Goal: Task Accomplishment & Management: Manage account settings

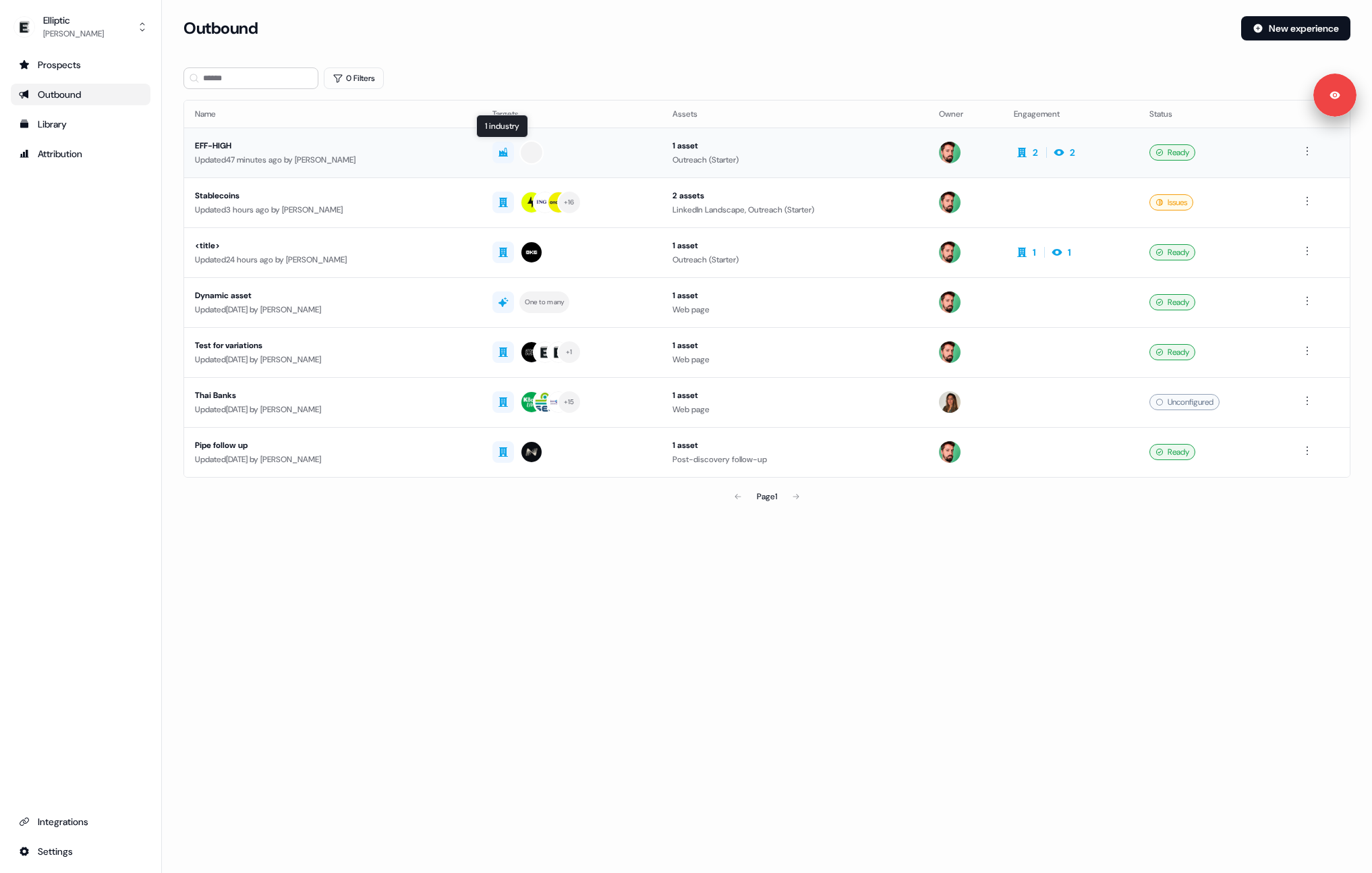
click at [629, 155] on div at bounding box center [572, 152] width 160 height 24
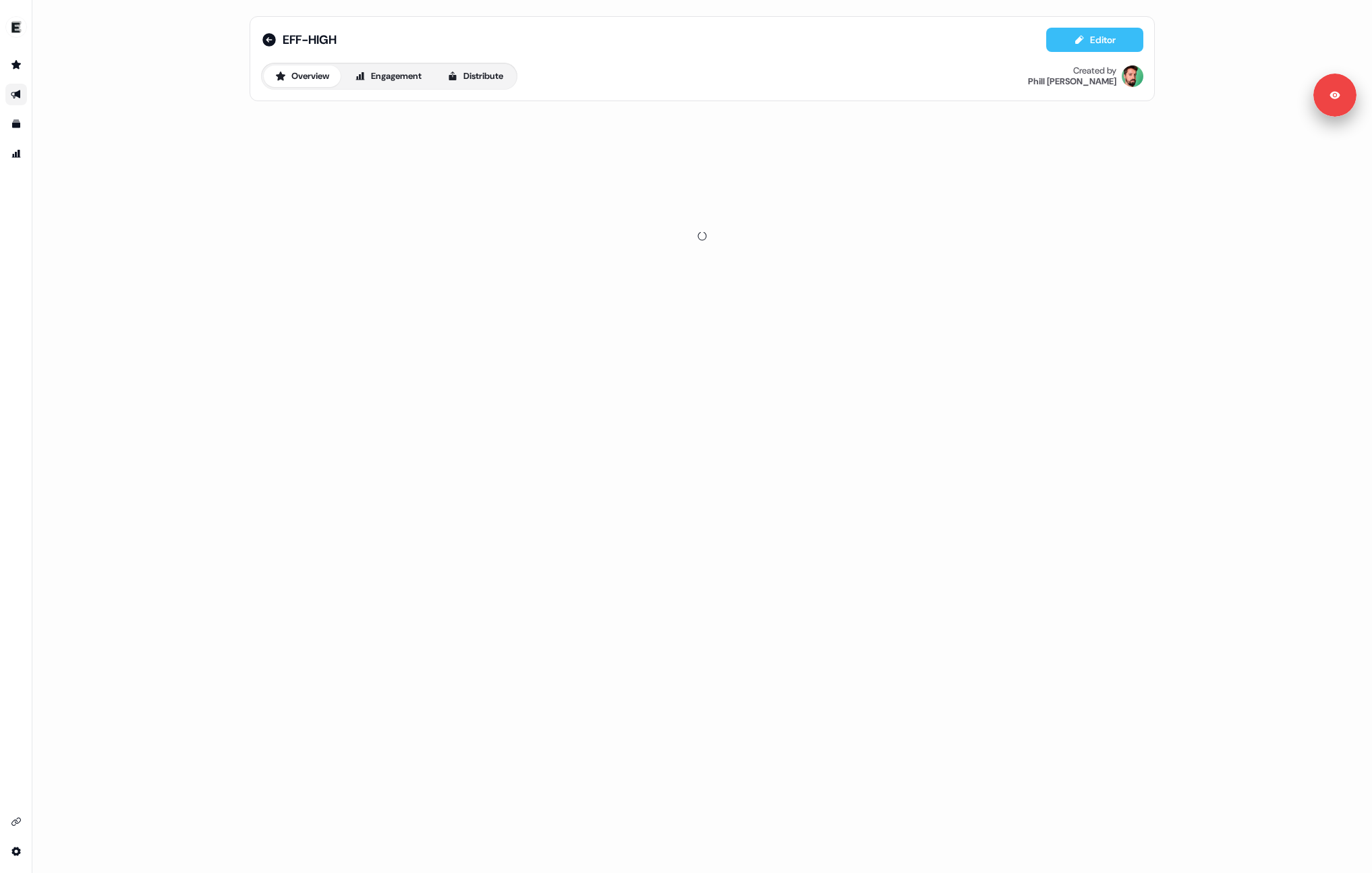
click at [1098, 40] on button "Editor" at bounding box center [1094, 40] width 97 height 24
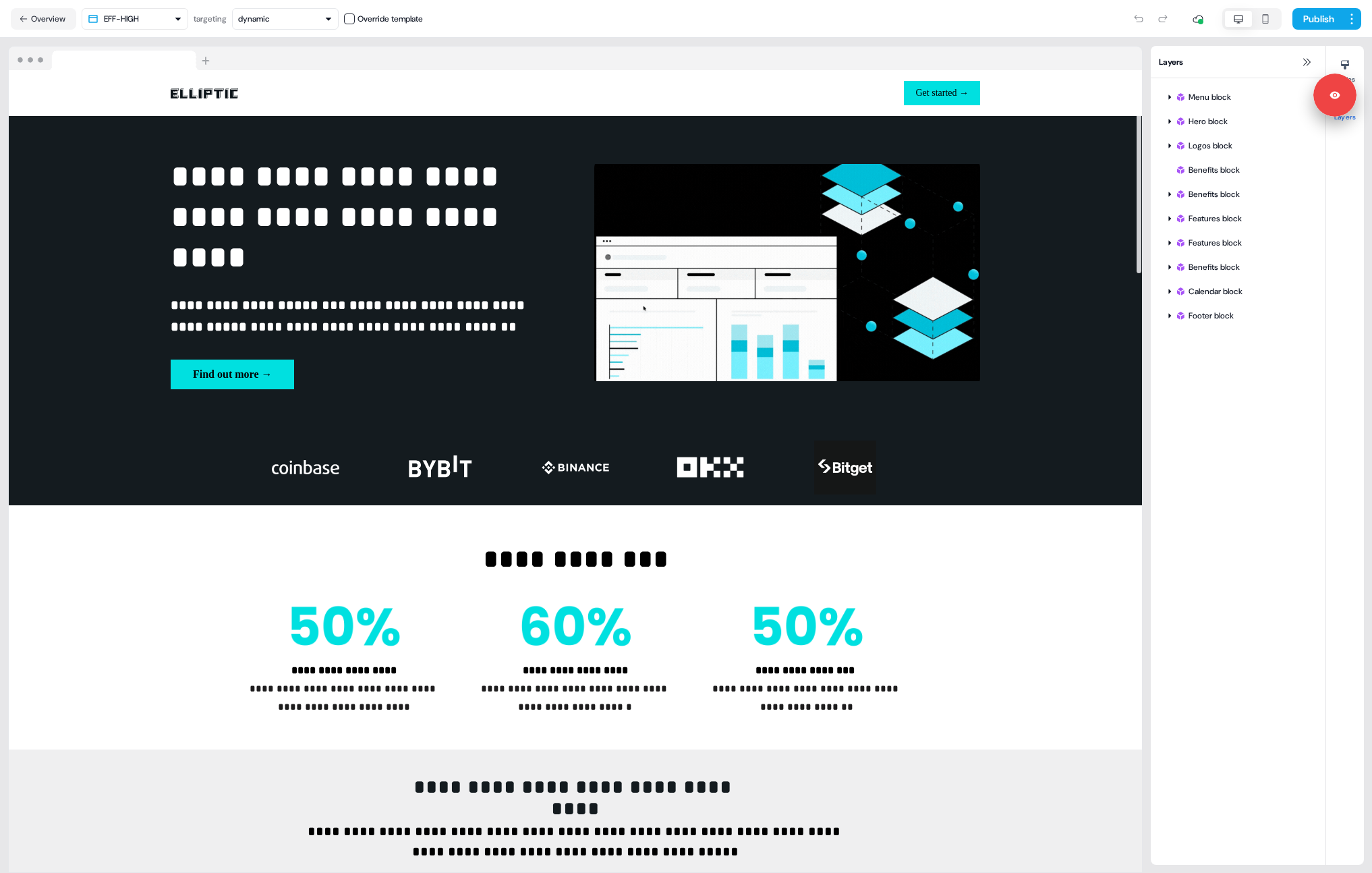
click at [272, 26] on button "dynamic" at bounding box center [285, 19] width 107 height 21
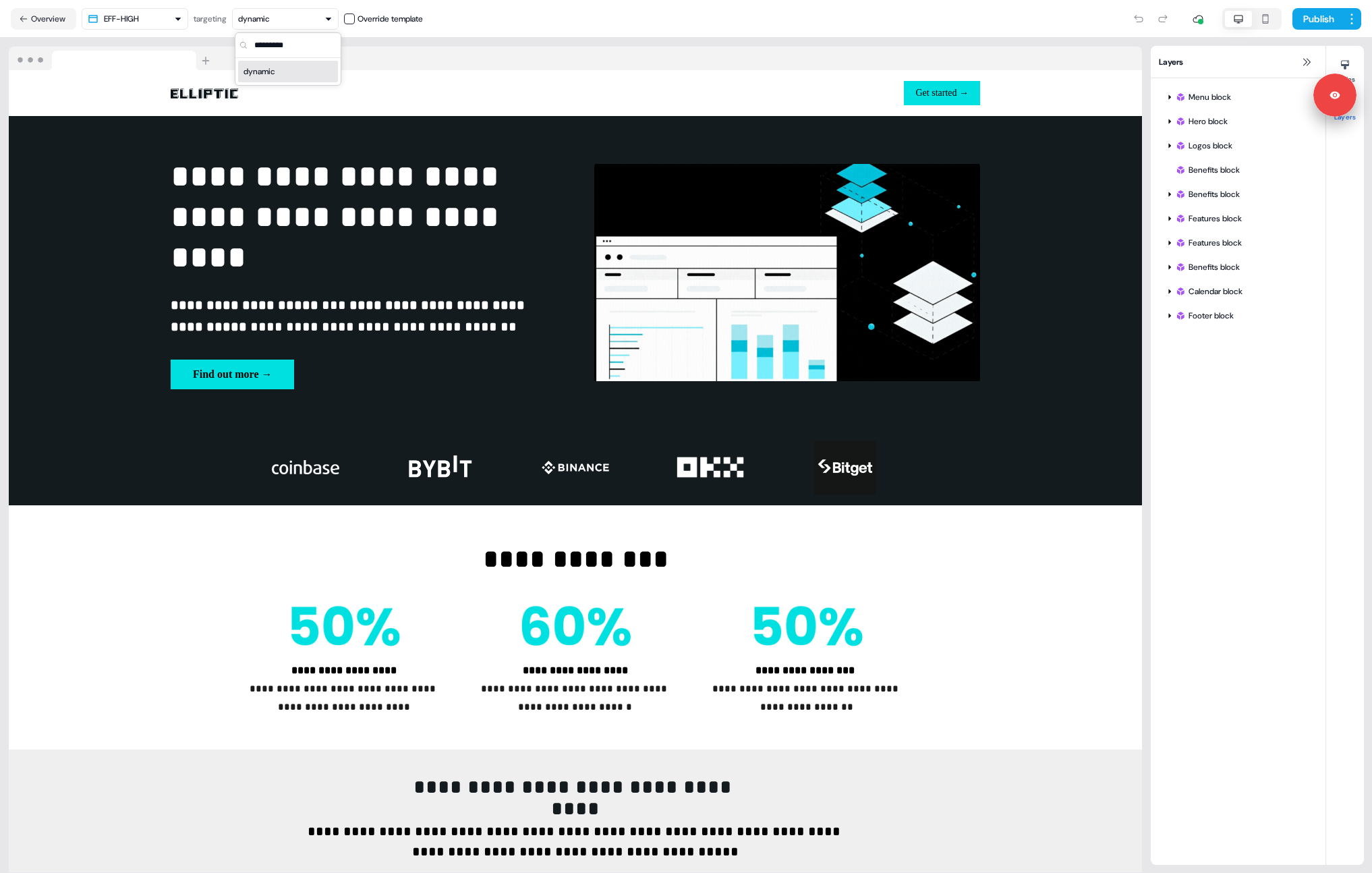
click at [215, 18] on div "targeting" at bounding box center [210, 19] width 33 height 14
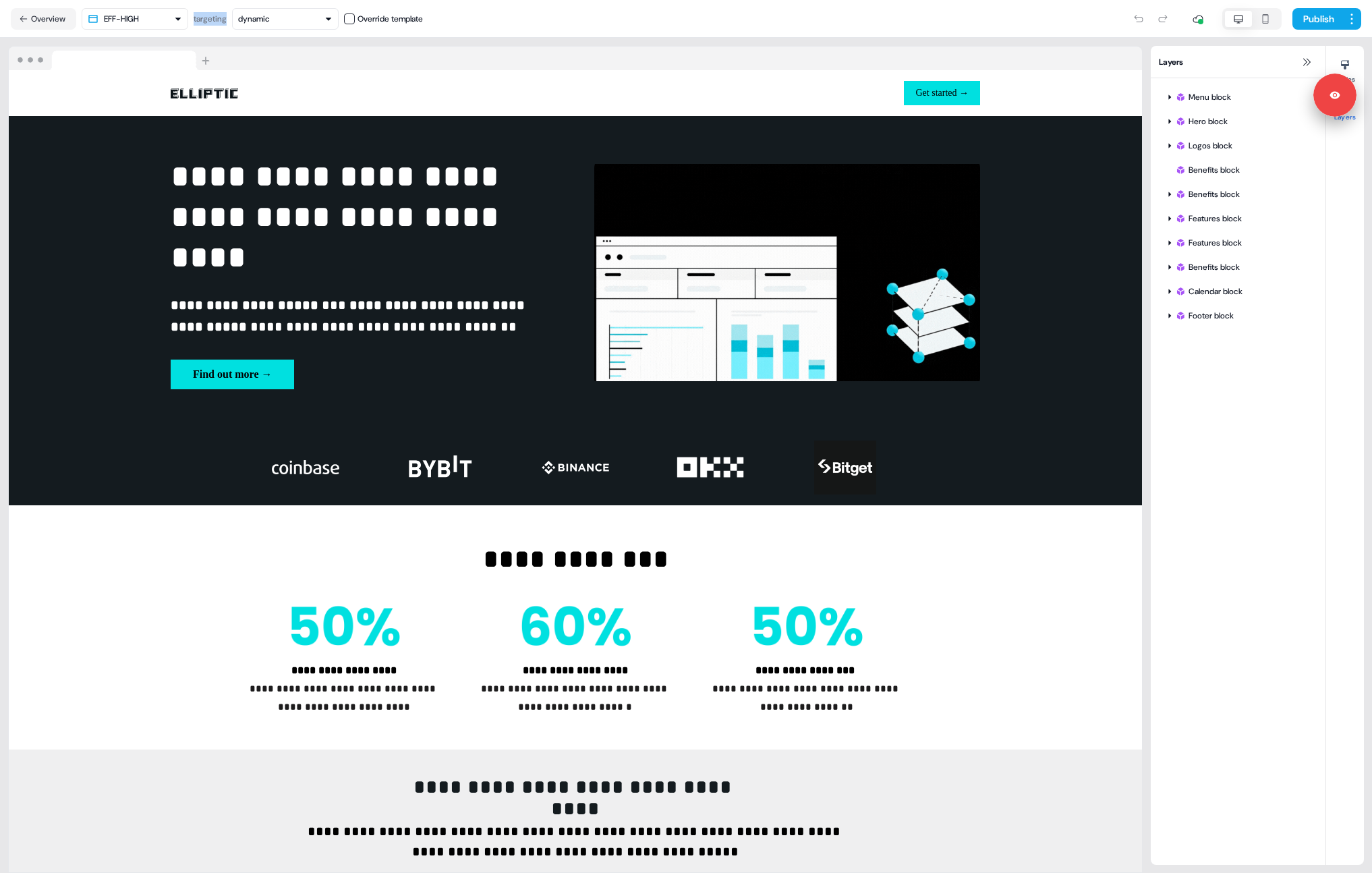
click at [215, 18] on div "targeting" at bounding box center [210, 19] width 33 height 14
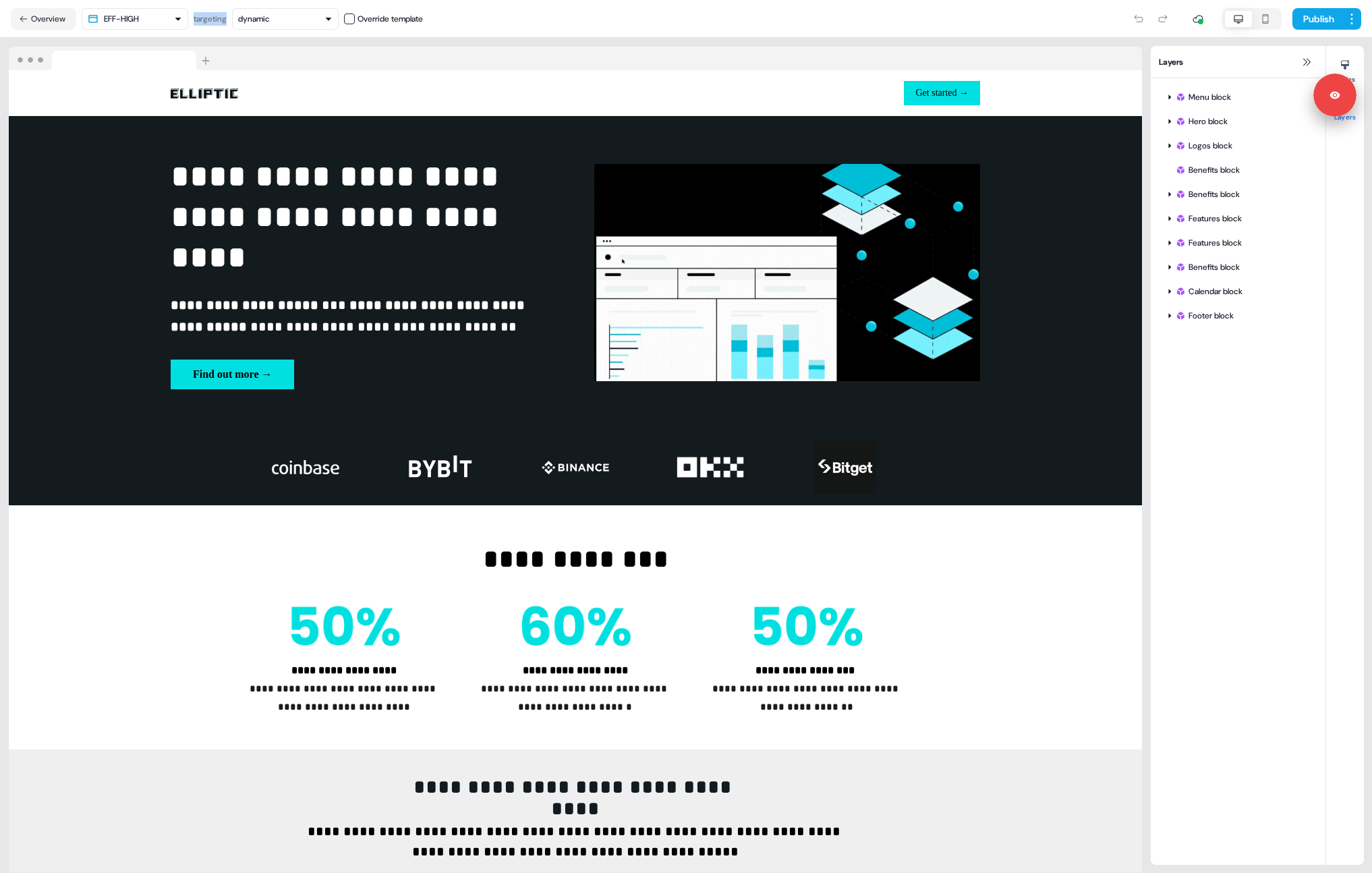
click at [310, 21] on div "dynamic" at bounding box center [285, 19] width 94 height 14
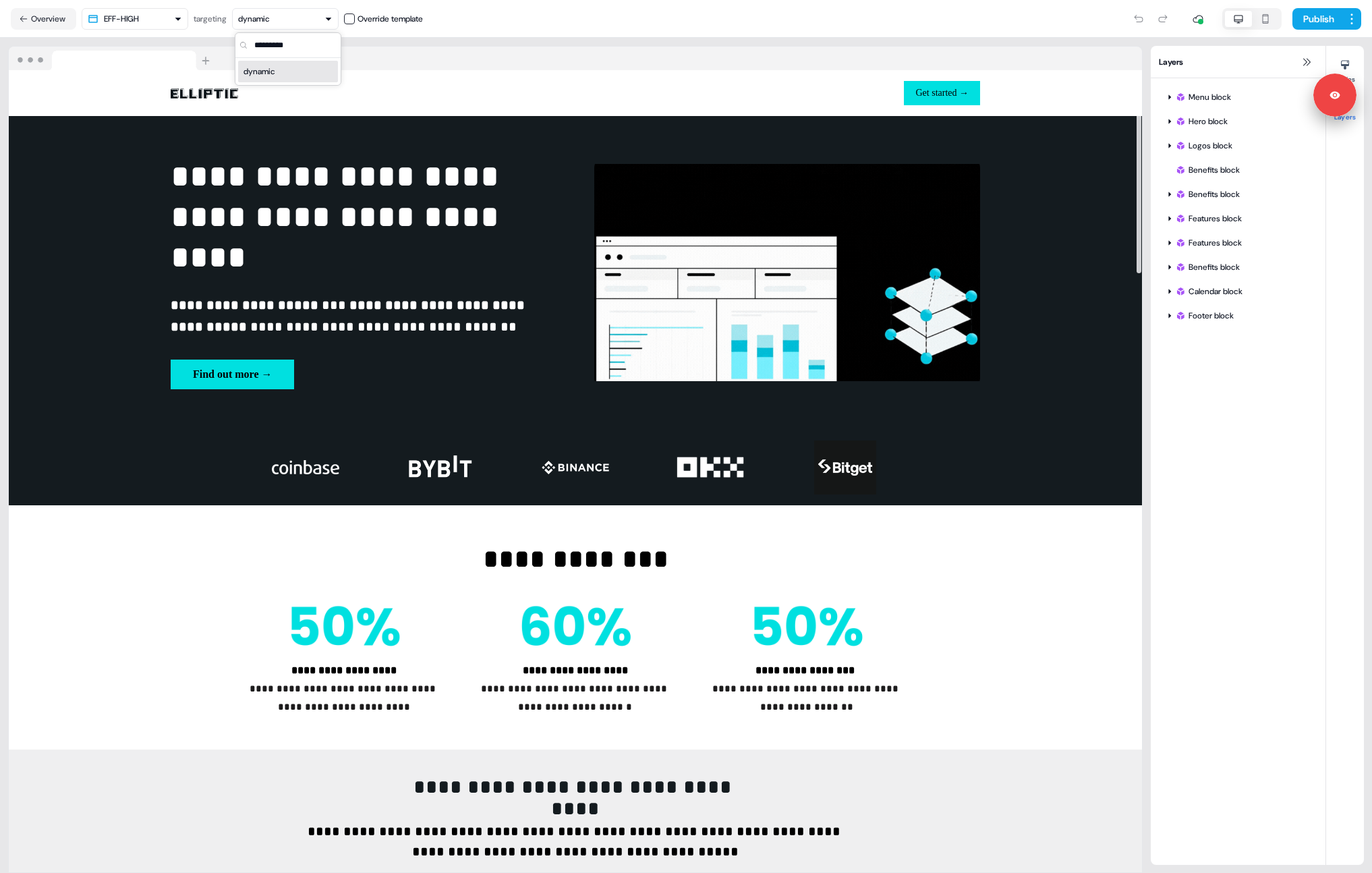
click at [270, 77] on div "dynamic" at bounding box center [259, 72] width 31 height 14
click at [514, 13] on div "Publish" at bounding box center [892, 19] width 939 height 27
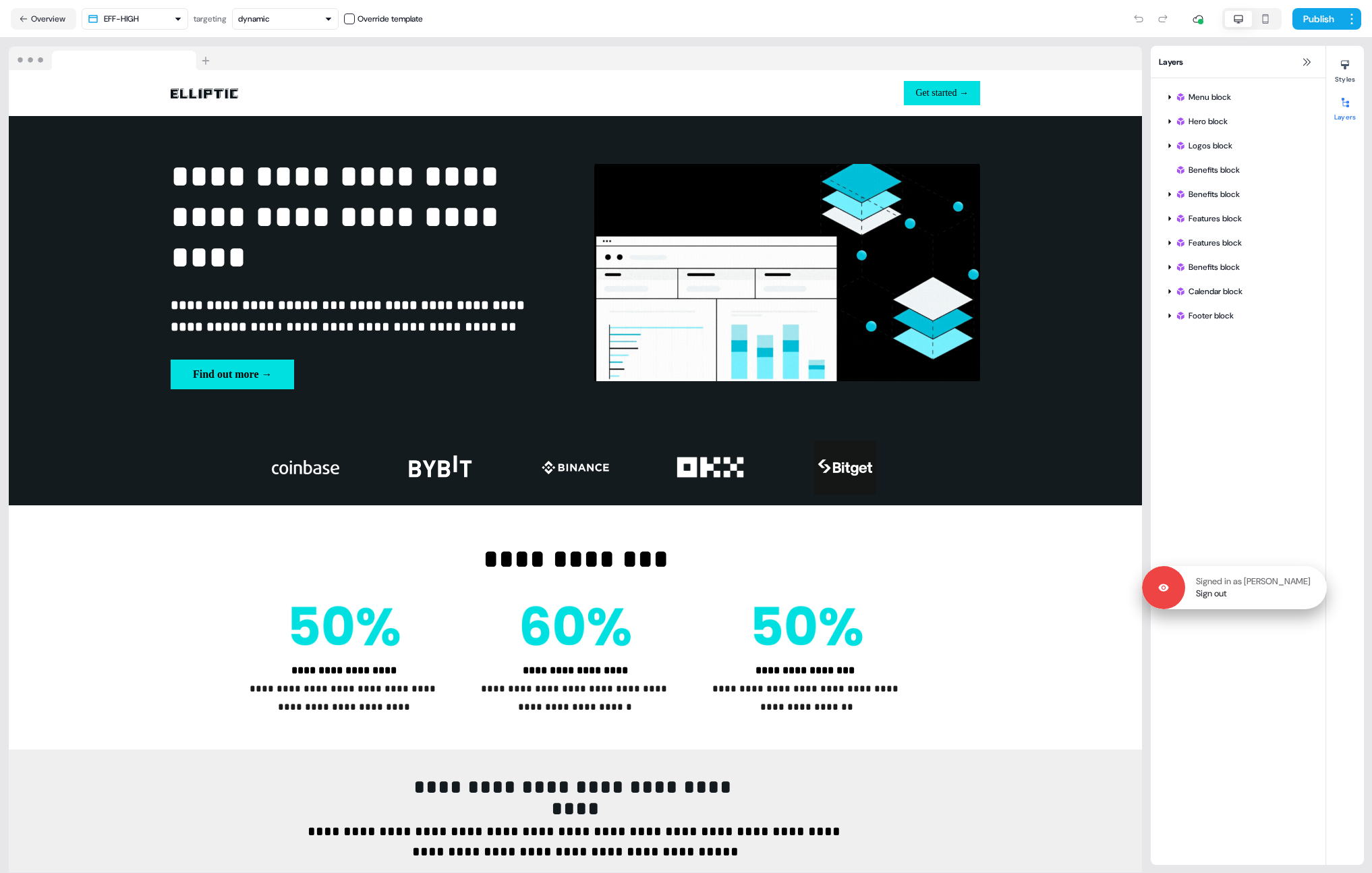
drag, startPoint x: 1335, startPoint y: 91, endPoint x: 1313, endPoint y: 587, distance: 496.5
click at [1310, 587] on p "Signed in as [PERSON_NAME]" at bounding box center [1253, 581] width 114 height 12
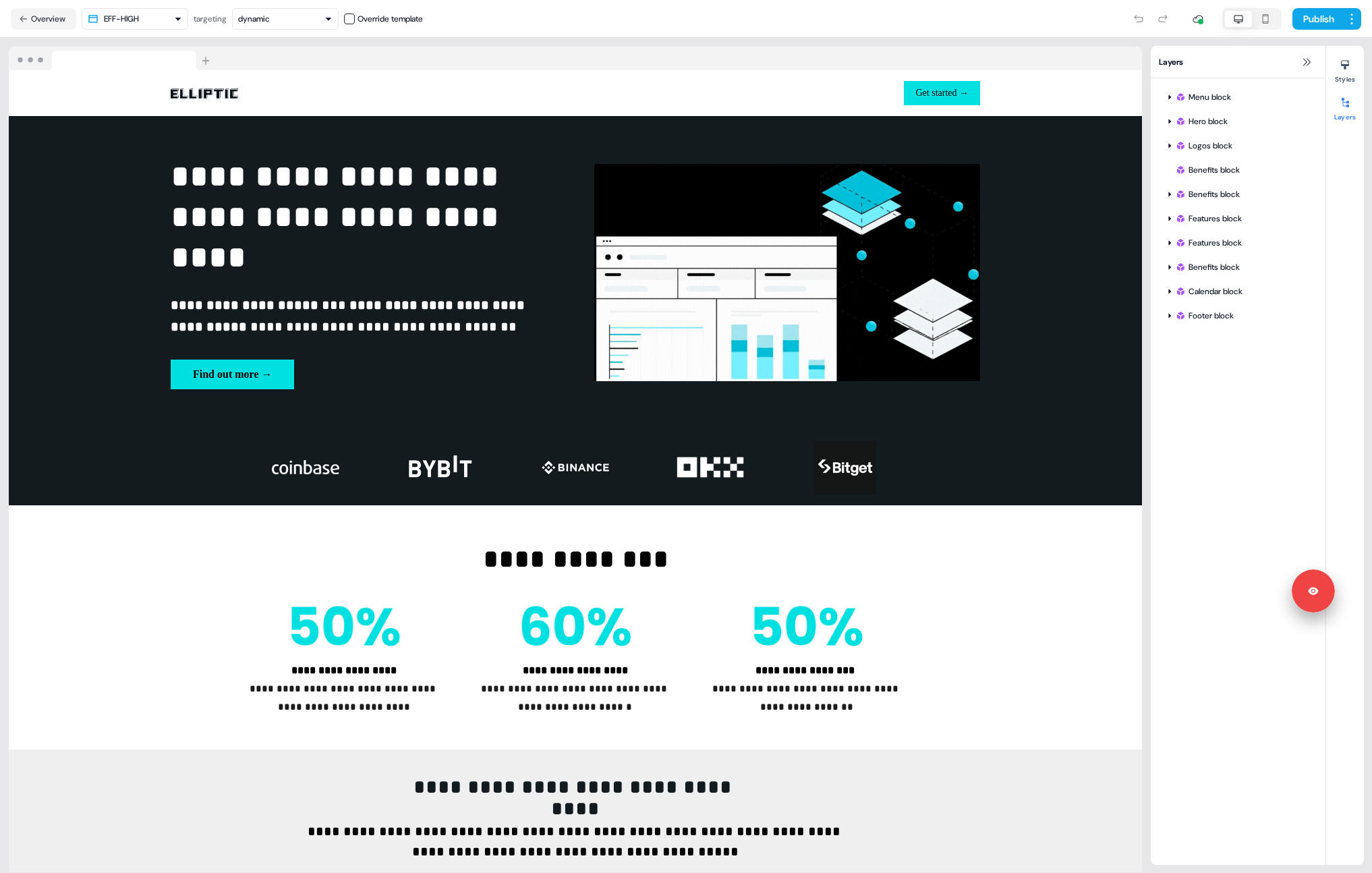
click at [1248, 520] on div "Menu block Hero block Logos block Benefits block Benefits block Features block …" at bounding box center [1238, 471] width 175 height 786
click at [46, 14] on button "Overview" at bounding box center [43, 19] width 65 height 21
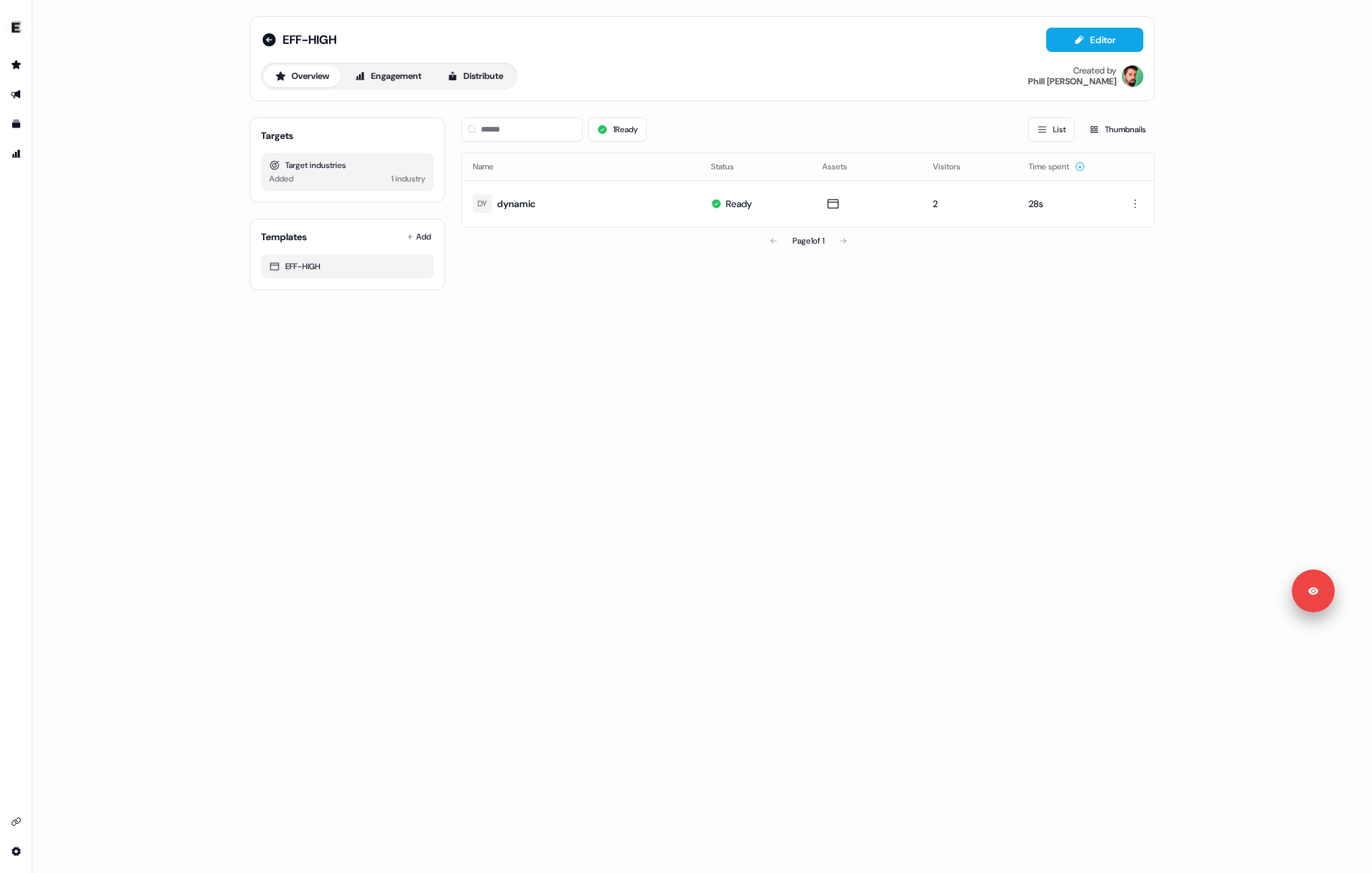
click at [278, 39] on div "EFF-HIGH" at bounding box center [299, 39] width 76 height 16
click at [276, 39] on icon at bounding box center [269, 39] width 16 height 16
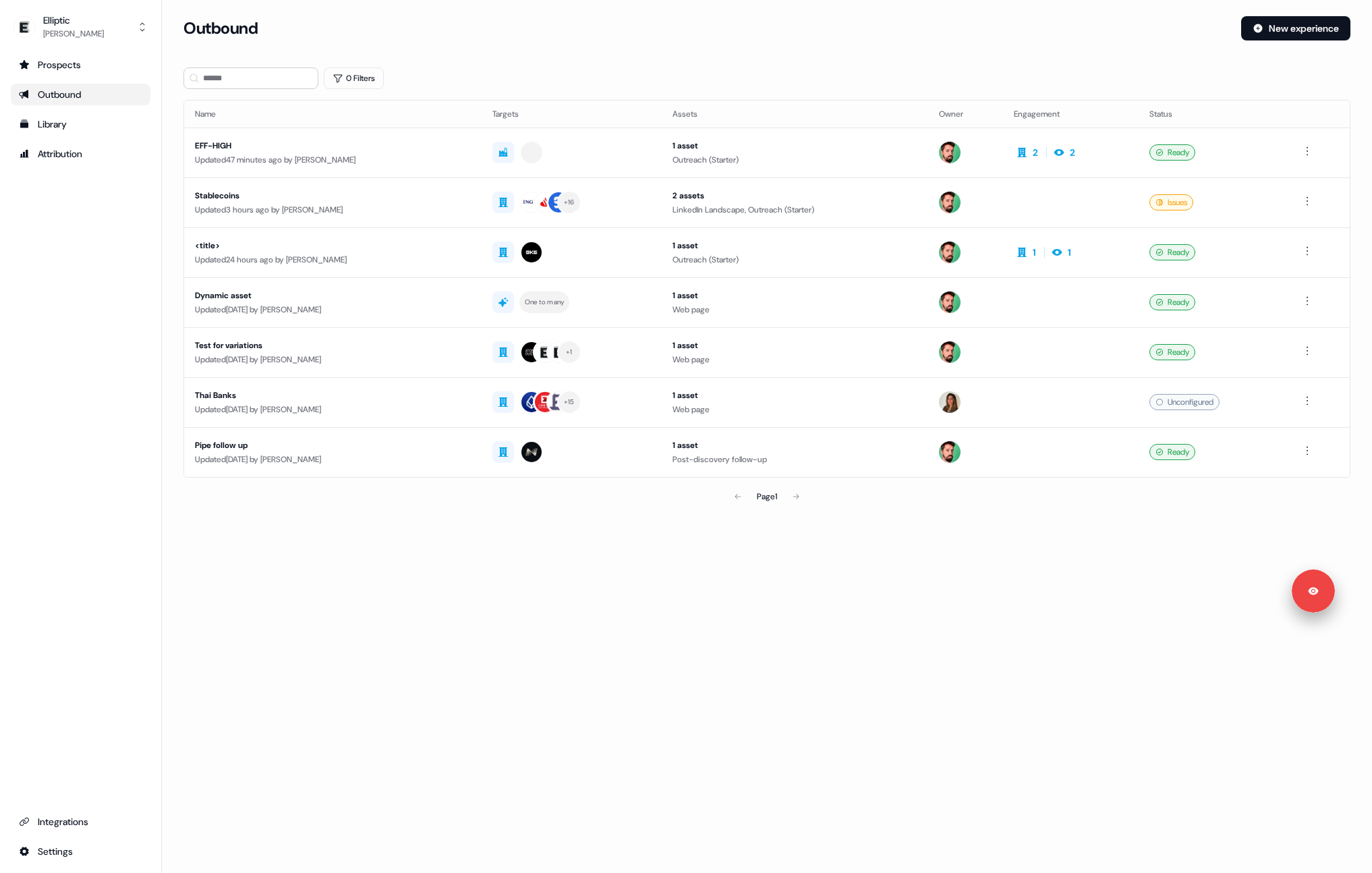
click at [130, 374] on div "Prospects Outbound Library Attribution Integrations Settings" at bounding box center [80, 458] width 139 height 809
click at [379, 298] on div "Dynamic asset" at bounding box center [333, 296] width 276 height 14
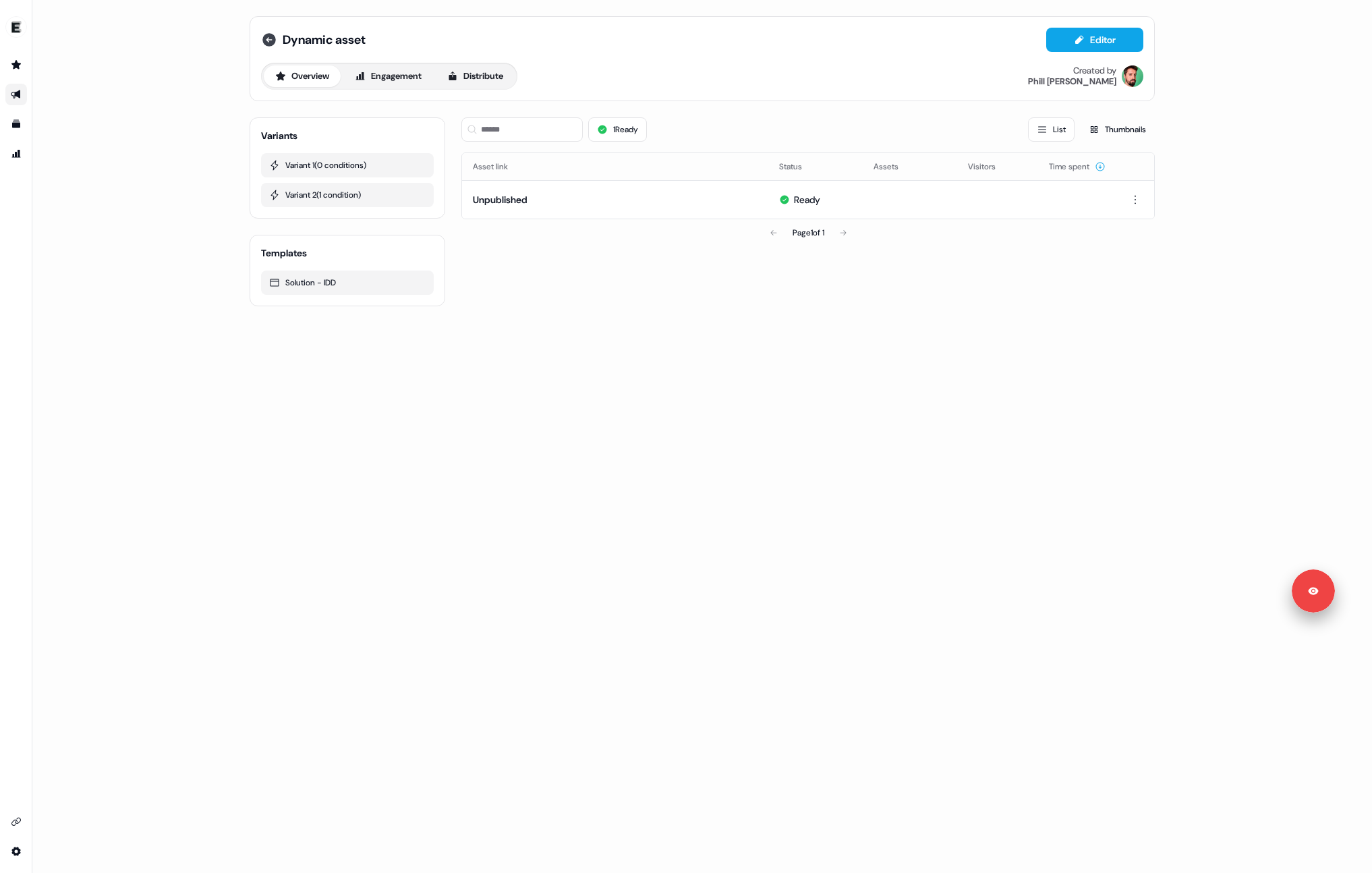
click at [267, 41] on icon at bounding box center [269, 39] width 16 height 16
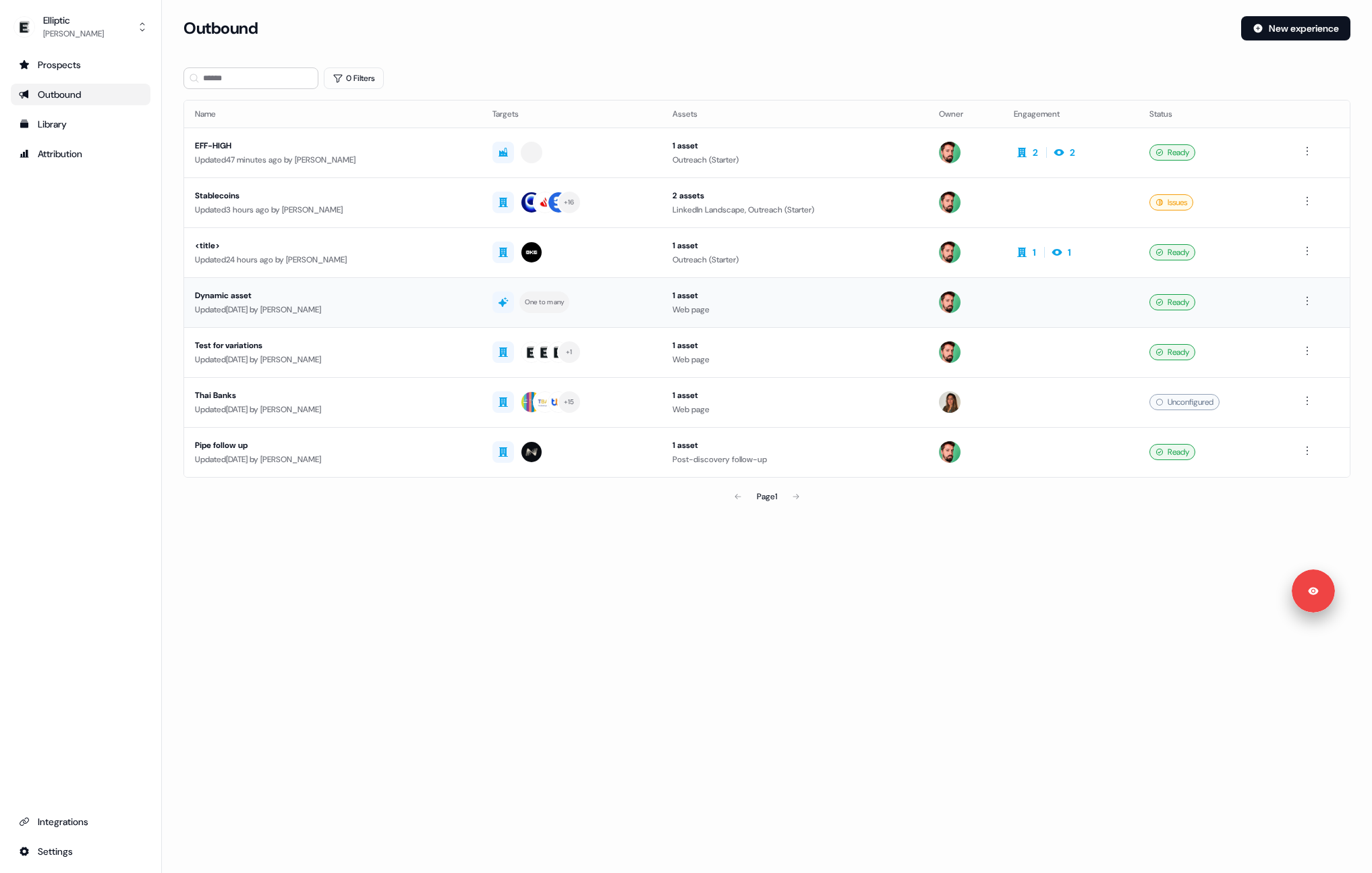
click at [395, 313] on div "Updated [DATE] by [PERSON_NAME]" at bounding box center [333, 309] width 276 height 14
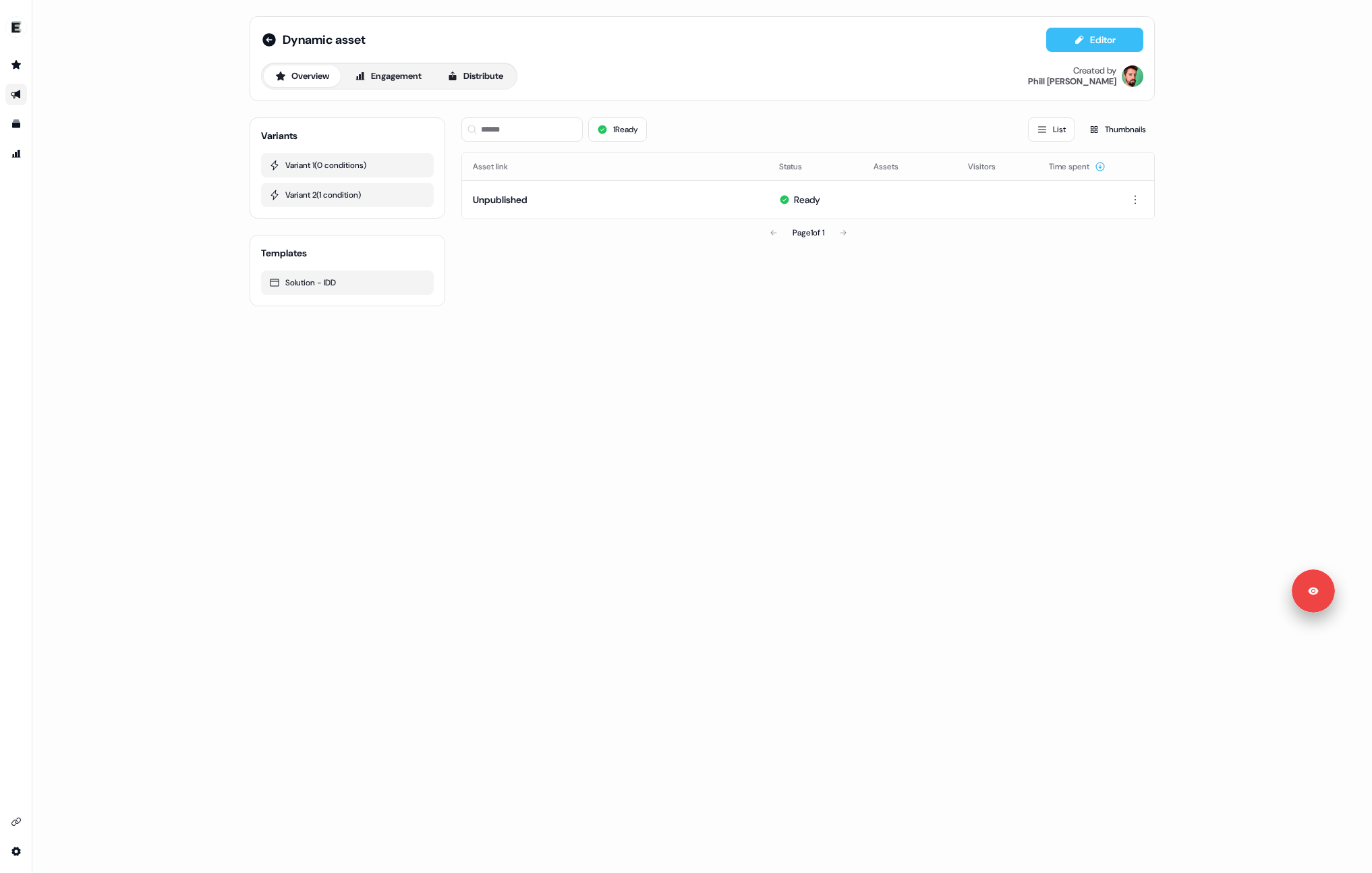
click at [1101, 36] on button "Editor" at bounding box center [1094, 40] width 97 height 24
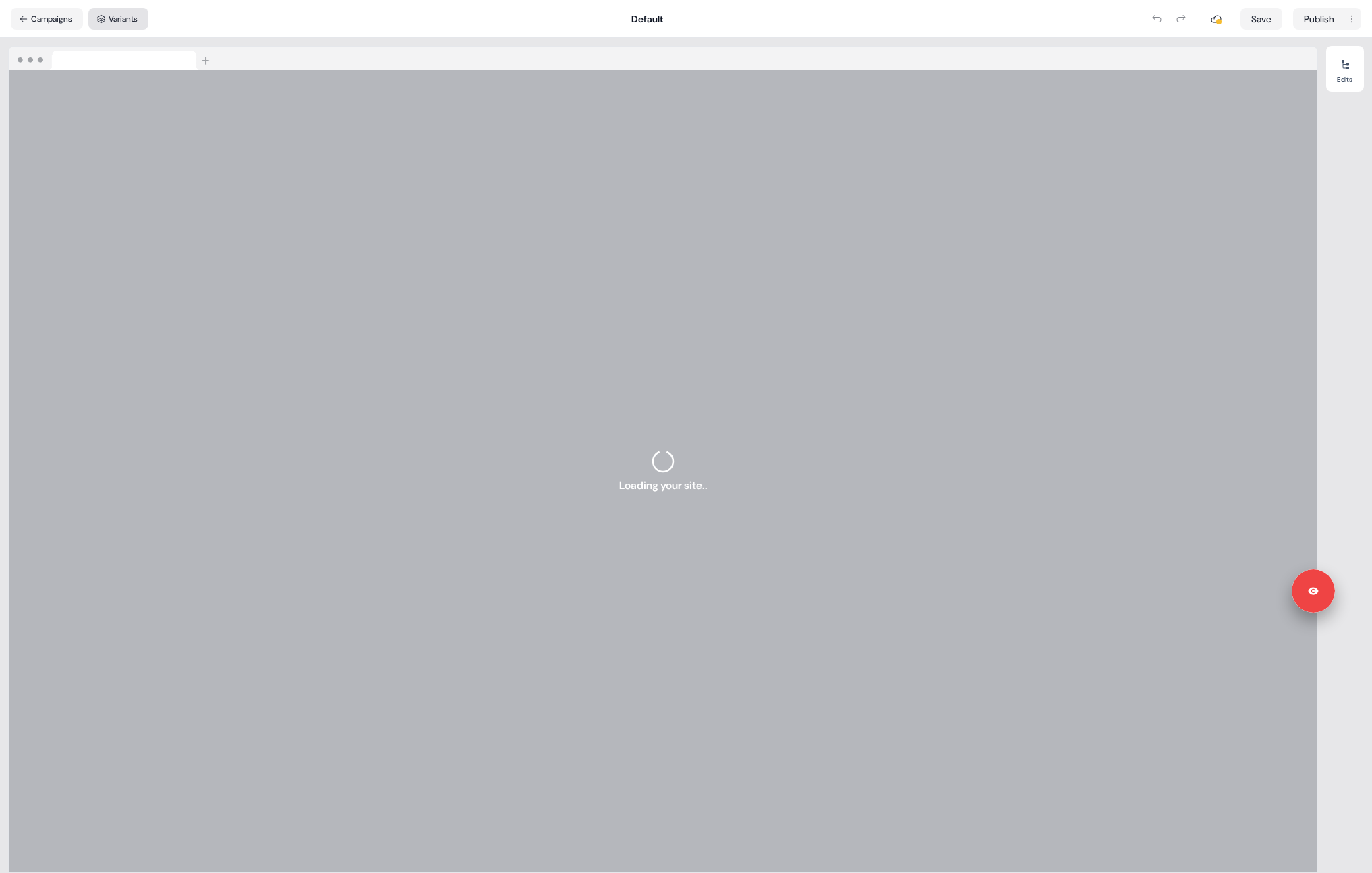
click at [126, 20] on button "Variants" at bounding box center [119, 19] width 60 height 21
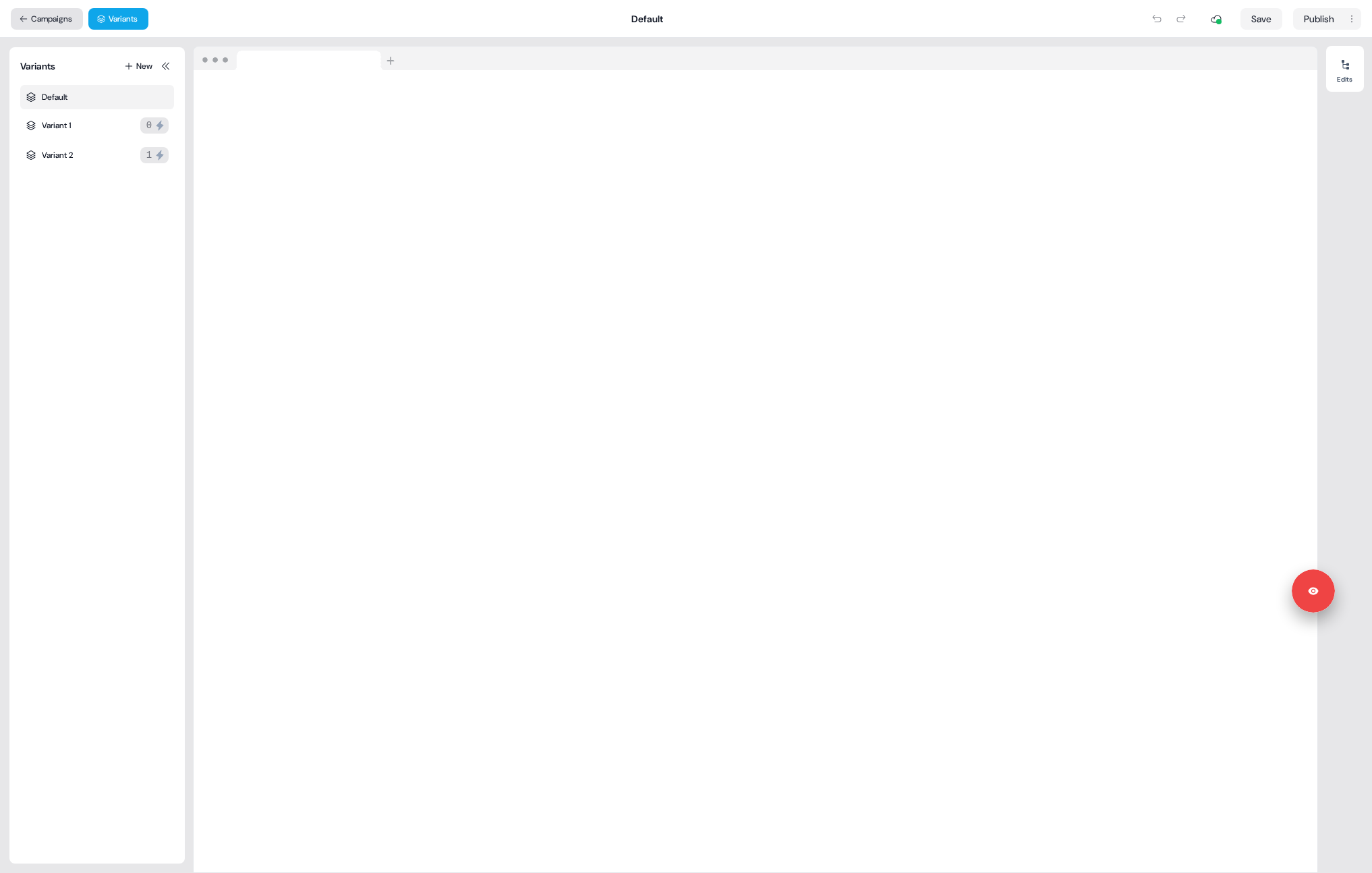
click at [63, 21] on button "Campaigns" at bounding box center [46, 19] width 72 height 21
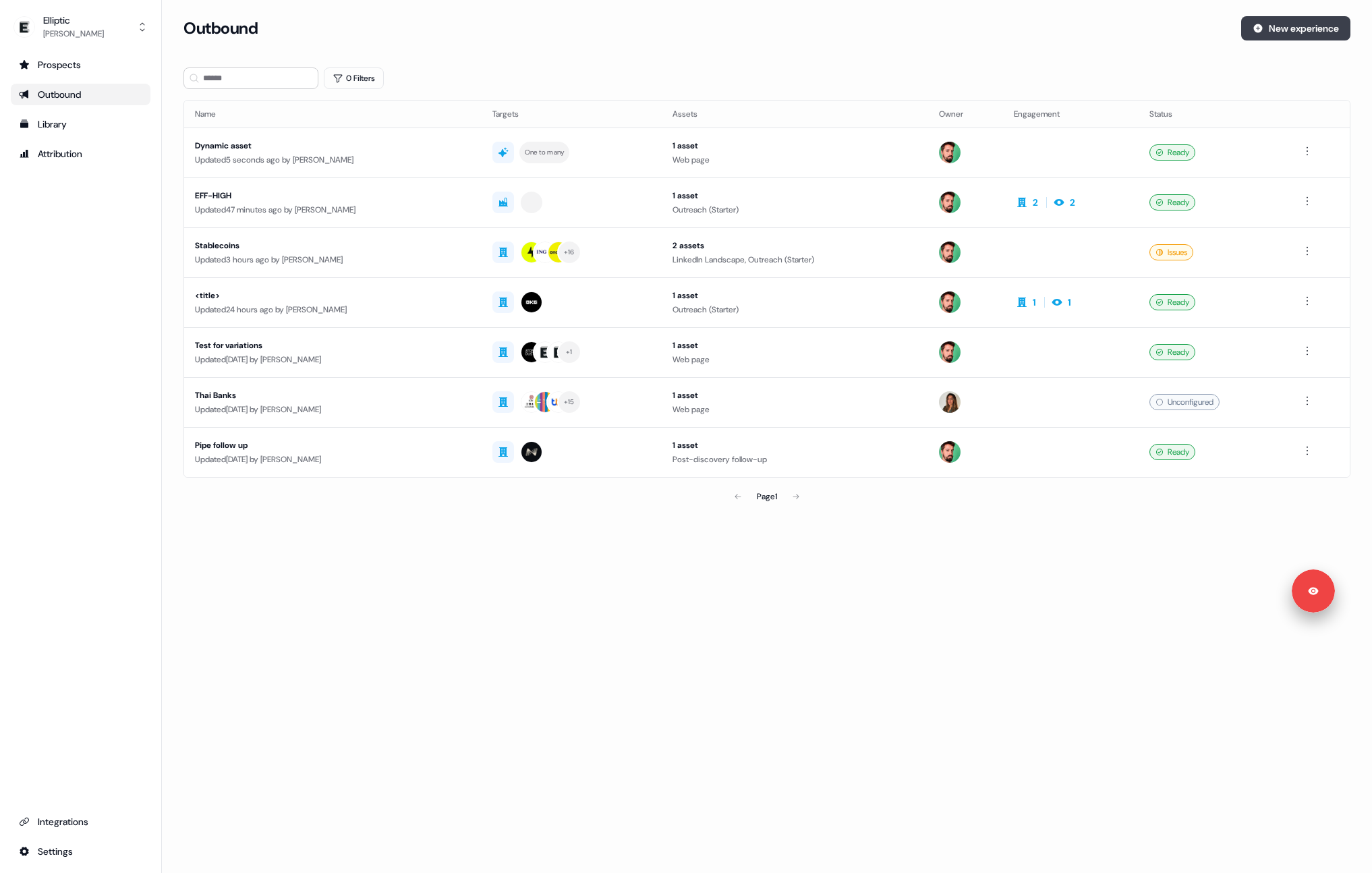
click at [1279, 31] on button "New experience" at bounding box center [1295, 29] width 109 height 24
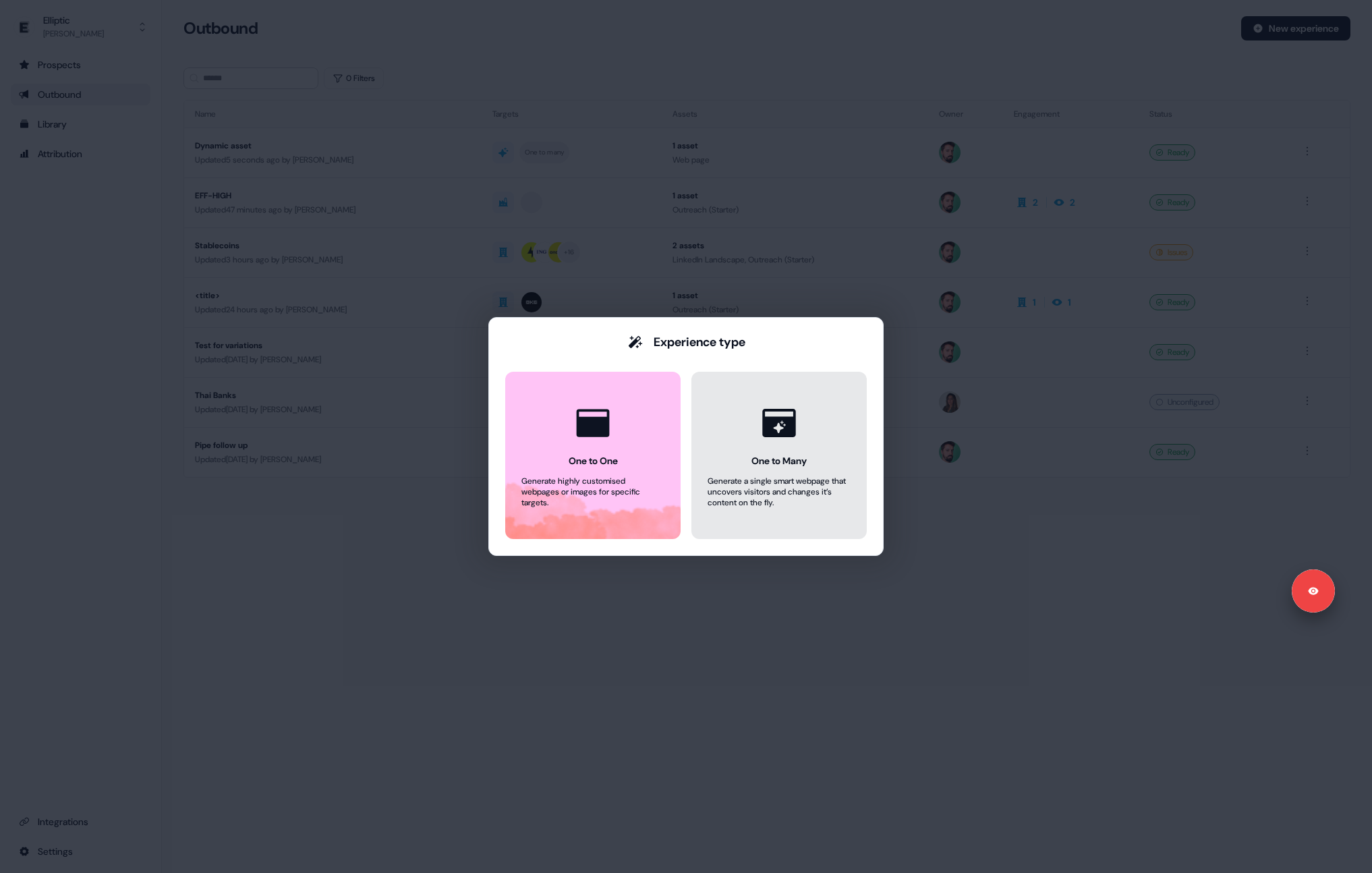
click at [762, 467] on button "One to Many Generate a single smart webpage that uncovers visitors and changes …" at bounding box center [778, 456] width 175 height 167
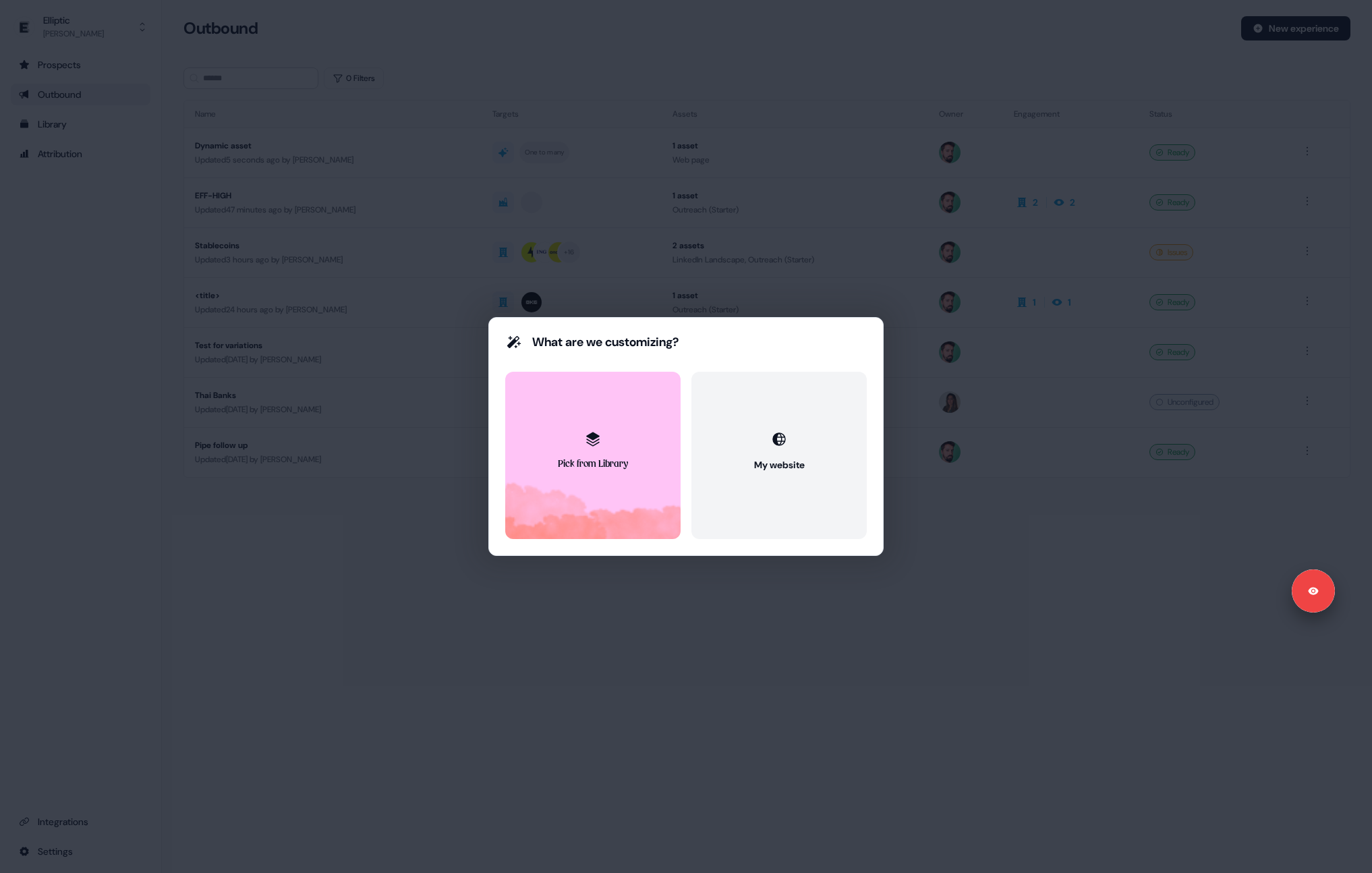
click at [449, 688] on div "What are we customizing? Pick from Library My website" at bounding box center [686, 436] width 1372 height 873
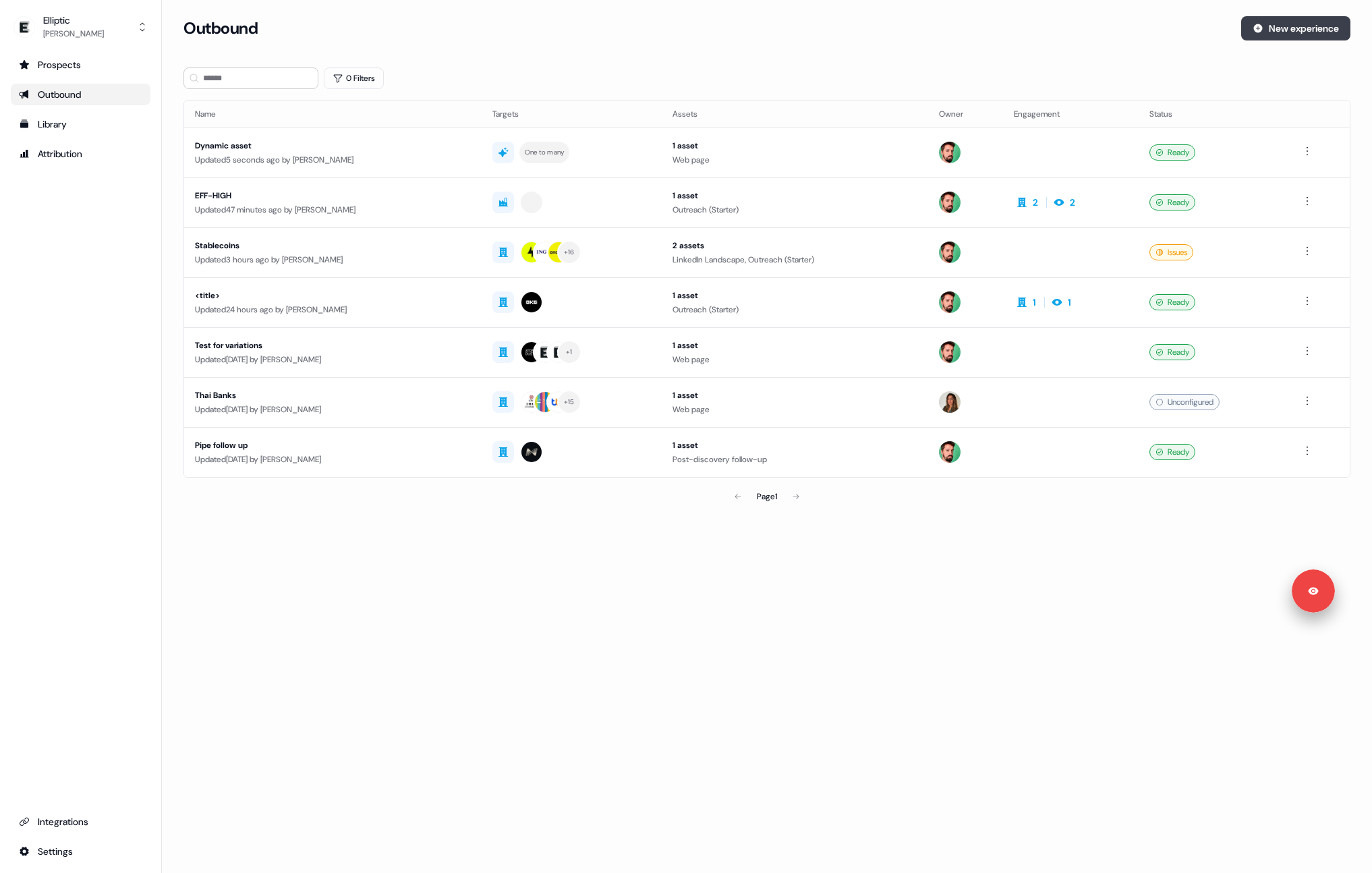
click at [1294, 23] on button "New experience" at bounding box center [1295, 29] width 109 height 24
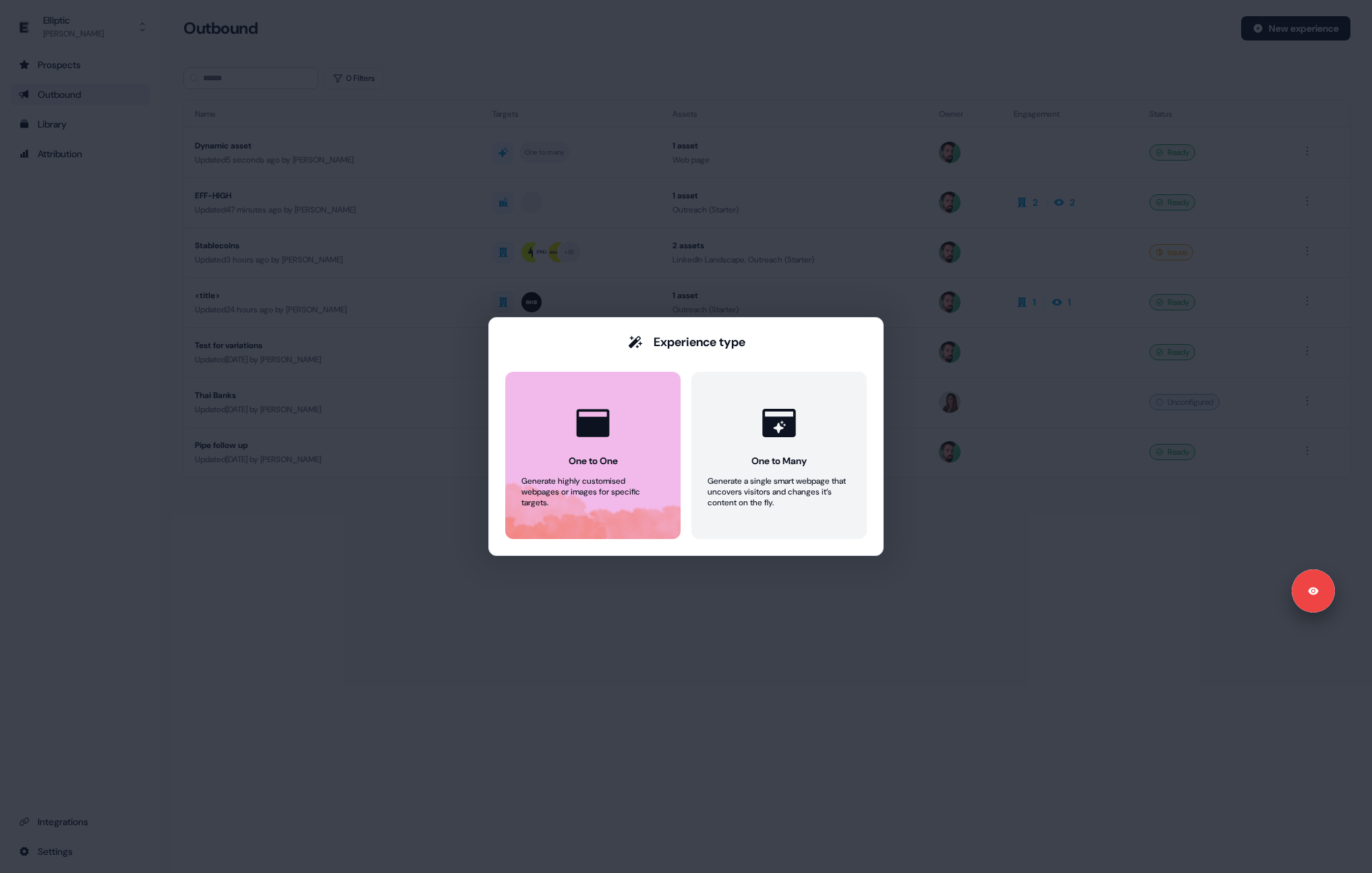
click at [655, 428] on button "One to One Generate highly customised webpages or images for specific targets." at bounding box center [592, 456] width 175 height 167
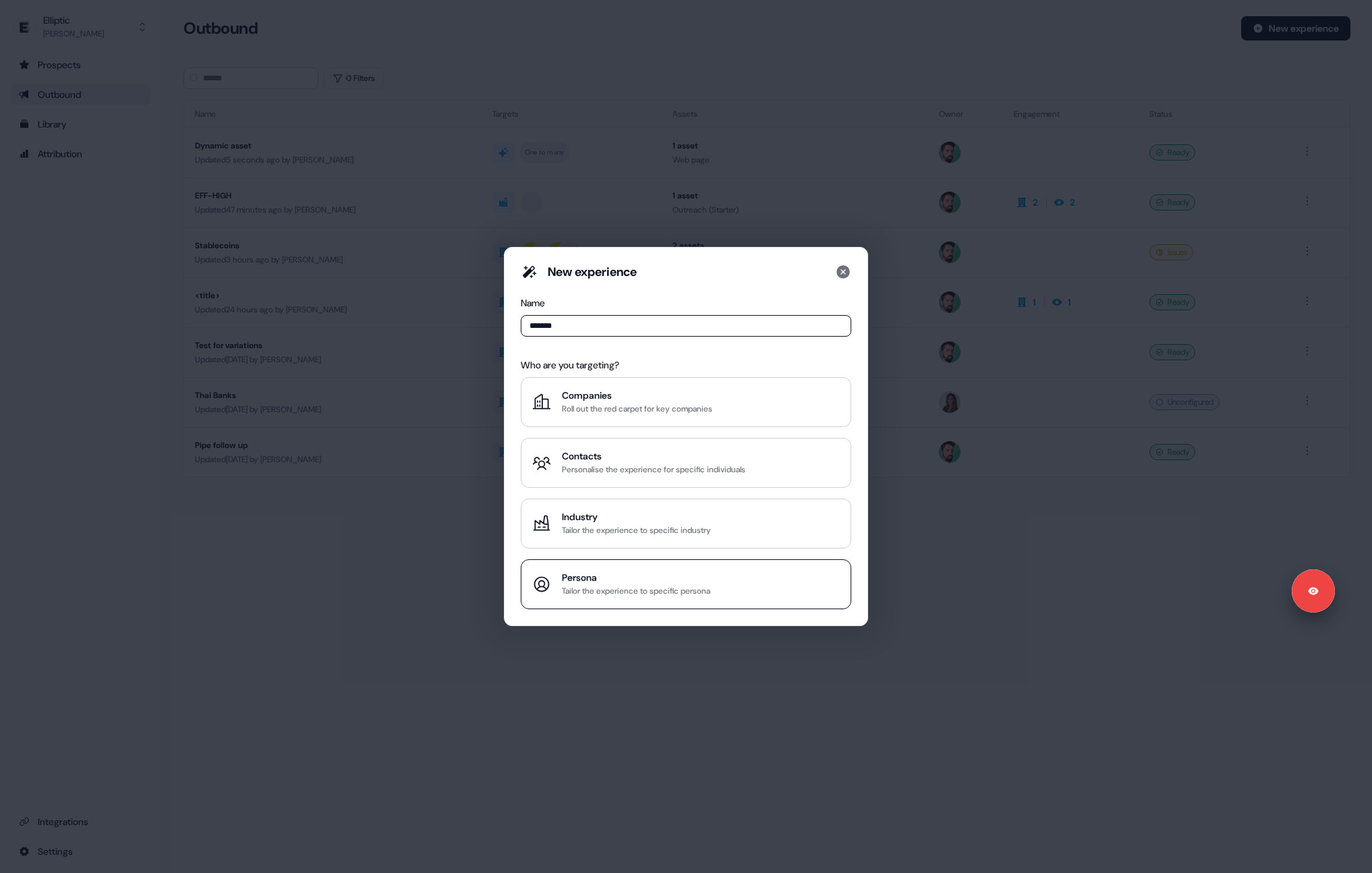
type input "*******"
click at [609, 606] on button "Persona Tailor the experience to specific persona" at bounding box center [686, 585] width 330 height 50
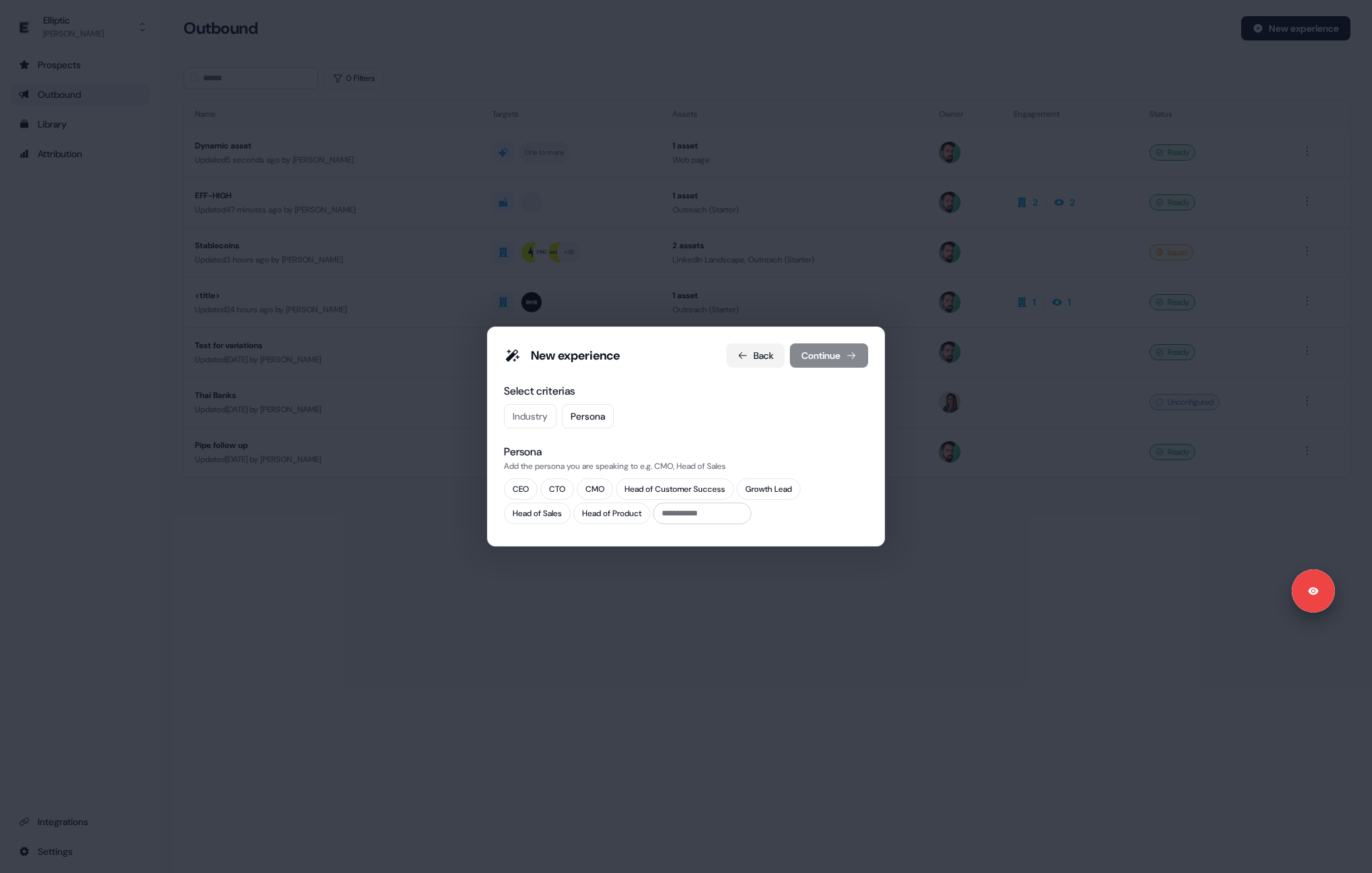
click at [755, 356] on button "Back" at bounding box center [755, 356] width 58 height 24
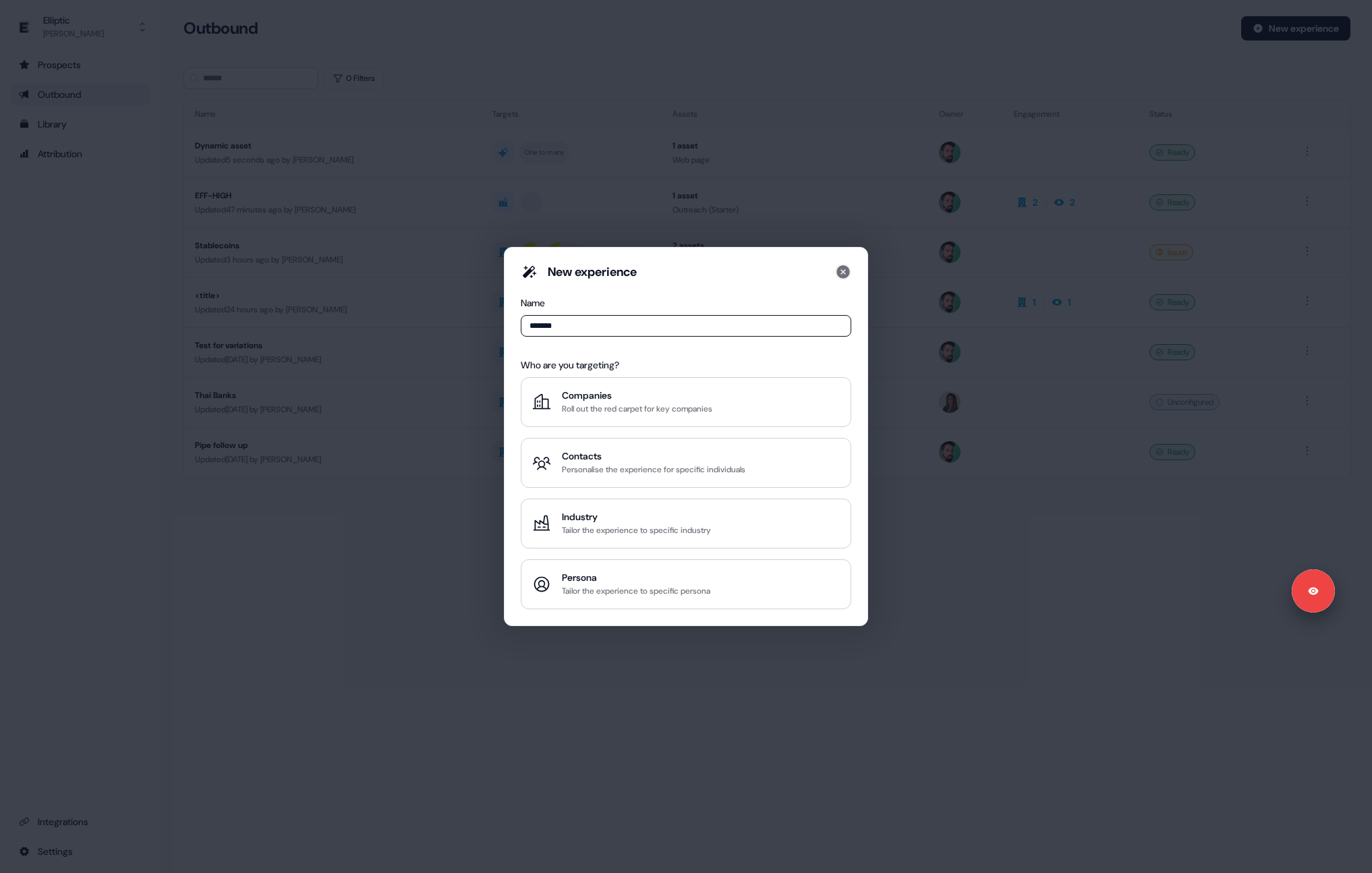
click at [840, 276] on icon at bounding box center [843, 272] width 14 height 14
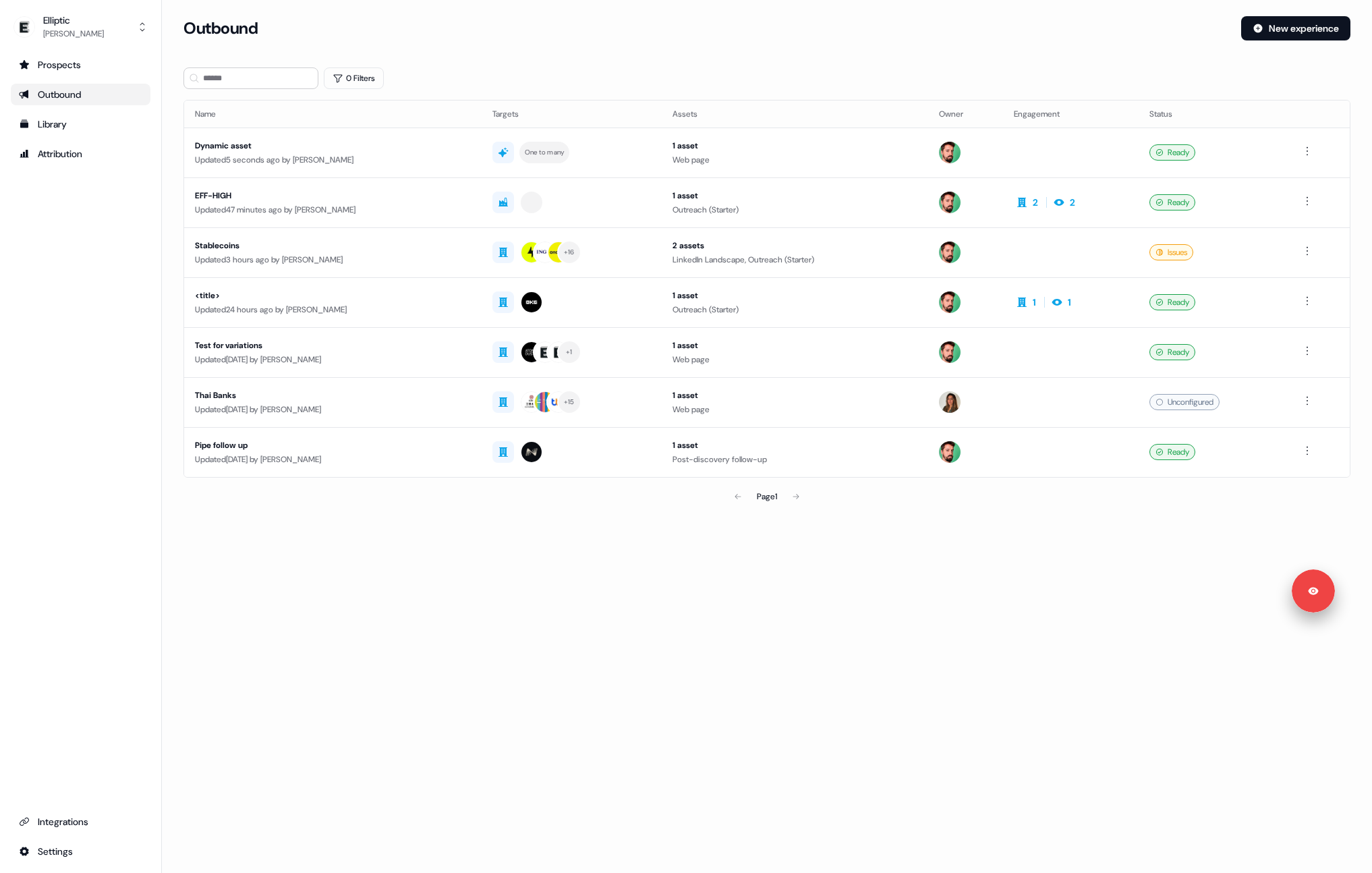
click at [656, 548] on div "Loading... Outbound New experience 0 Filters Name Targets Assets Owner Engageme…" at bounding box center [767, 436] width 1210 height 873
click at [675, 65] on section "Loading... Outbound New experience 0 Filters Name Targets Assets Owner Engageme…" at bounding box center [767, 282] width 1210 height 532
click at [660, 59] on section "Loading... Outbound New experience 0 Filters Name Targets Assets Owner Engageme…" at bounding box center [767, 282] width 1210 height 532
click at [374, 175] on td "Dynamic asset Updated 5 seconds ago by [PERSON_NAME]" at bounding box center [333, 152] width 298 height 50
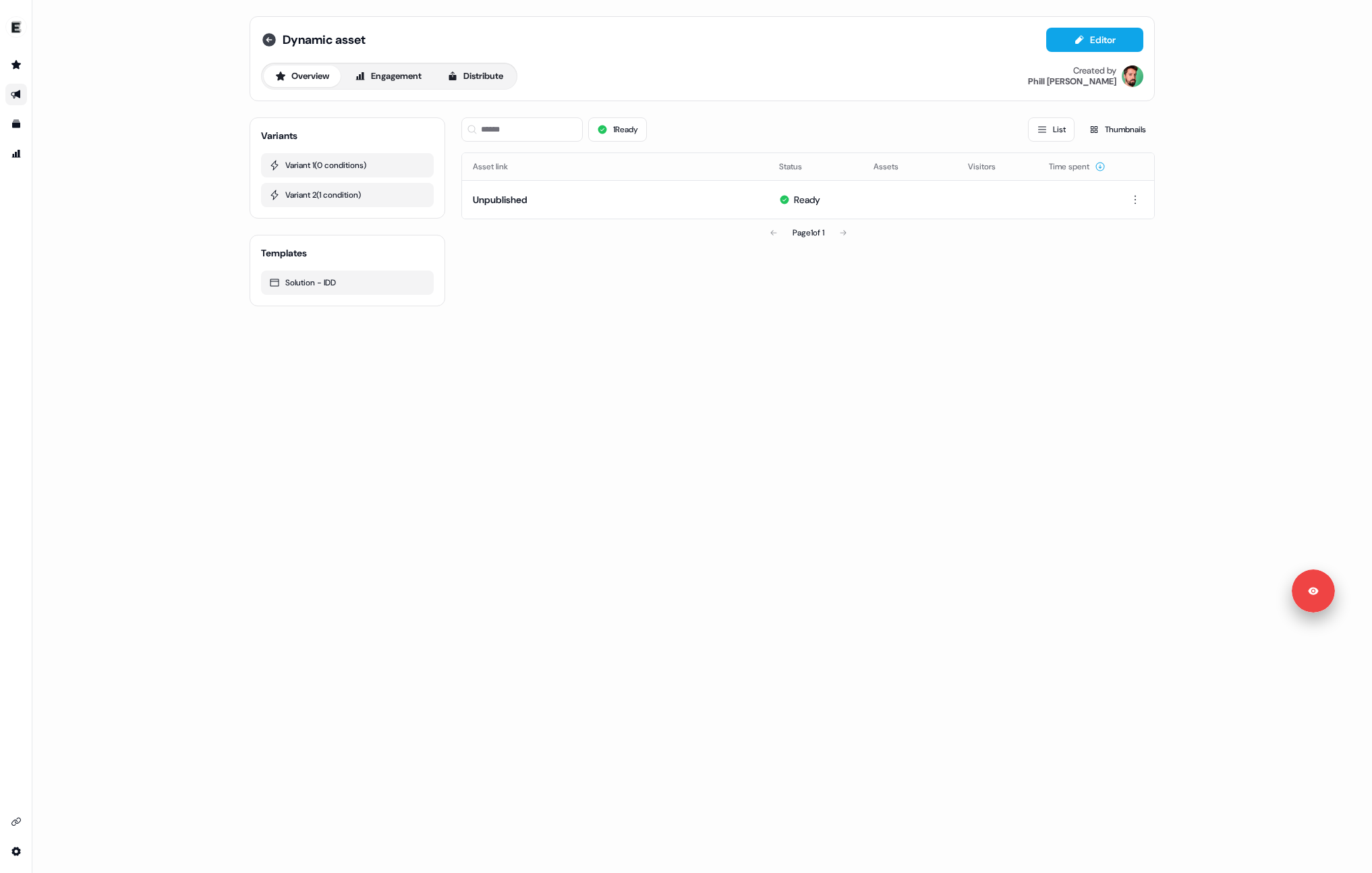
click at [268, 38] on icon at bounding box center [269, 39] width 16 height 16
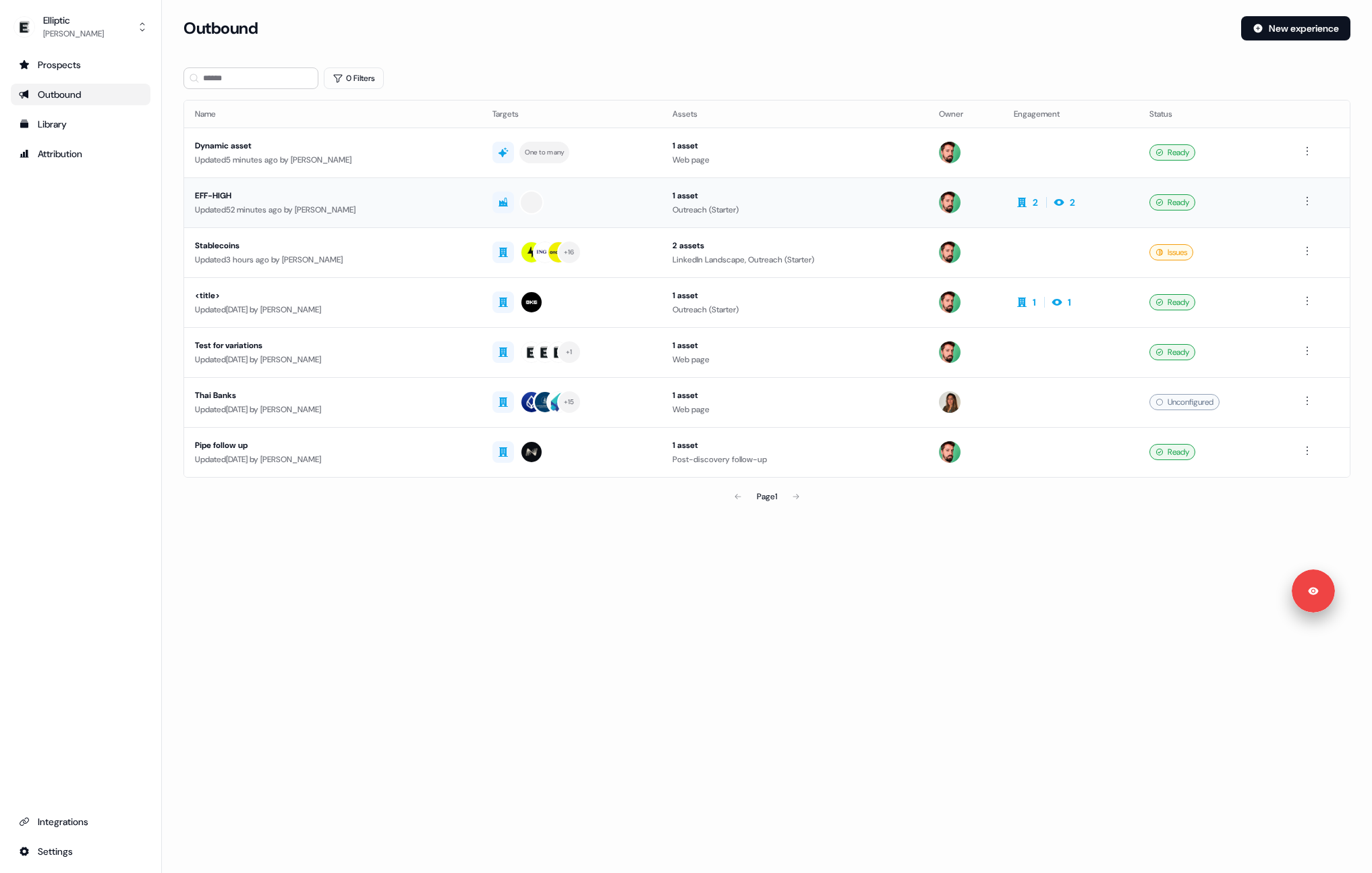
click at [405, 201] on div "EFF-HIGH" at bounding box center [333, 195] width 276 height 14
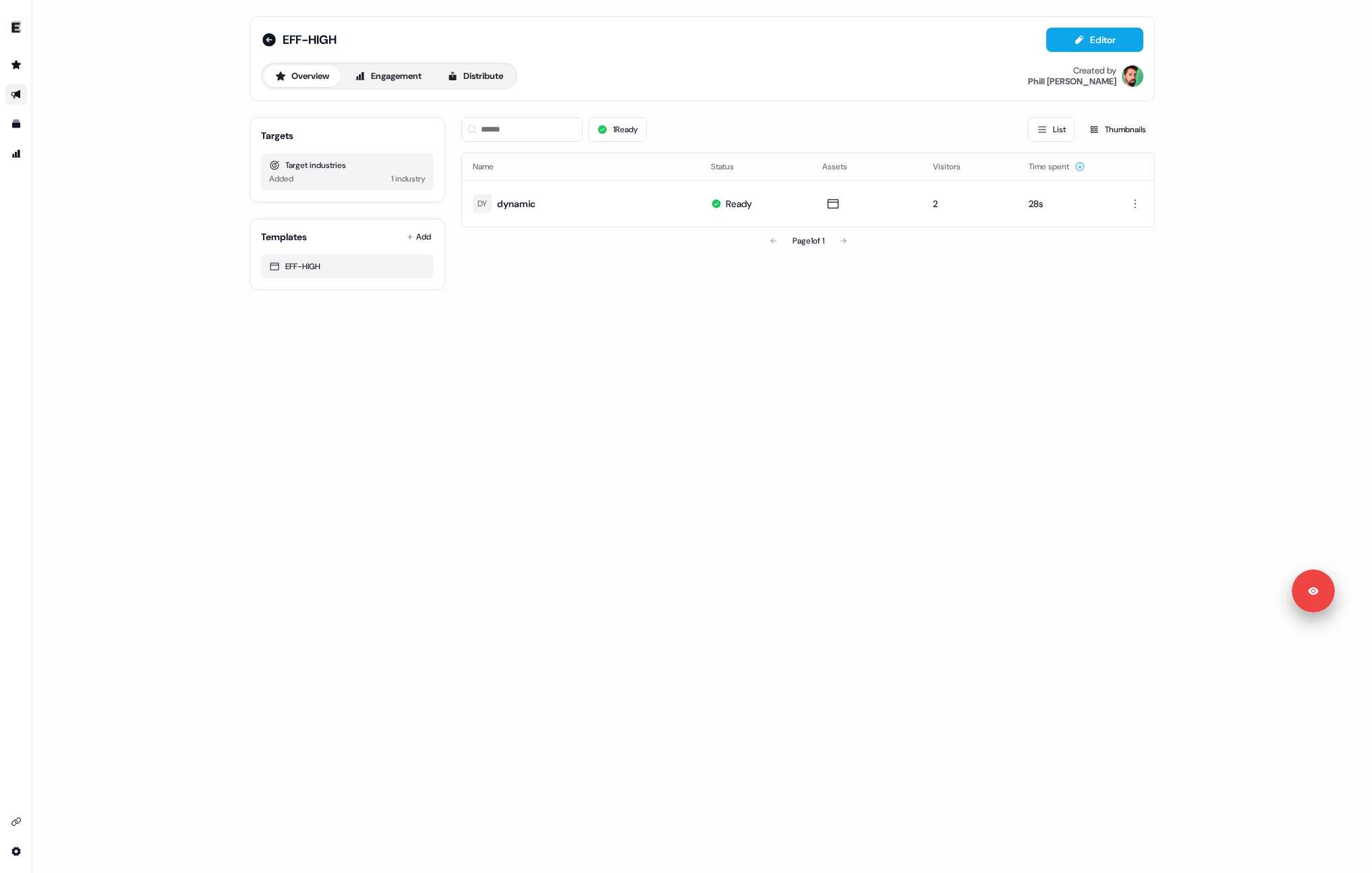
click at [564, 328] on div "EFF-HIGH Editor Overview Engagement Distribute Created by [PERSON_NAME] Targets…" at bounding box center [702, 436] width 1340 height 873
click at [398, 183] on div "1 industry" at bounding box center [408, 178] width 34 height 14
click at [549, 203] on td "DY dynamic" at bounding box center [581, 203] width 238 height 47
click at [413, 177] on div "1 industry" at bounding box center [408, 178] width 34 height 14
click at [403, 180] on div "1 industry" at bounding box center [408, 178] width 34 height 14
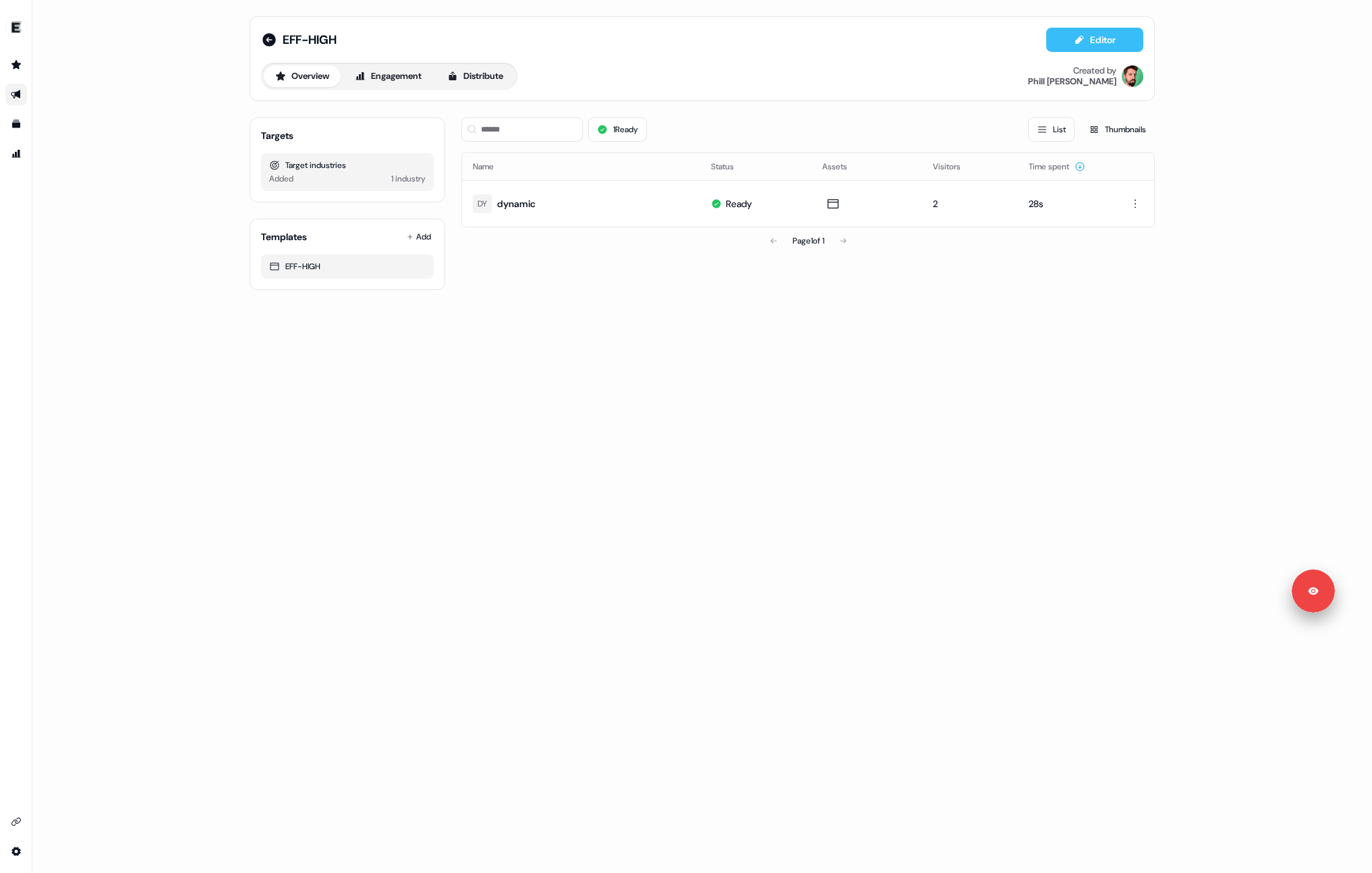
click at [1077, 34] on icon at bounding box center [1079, 39] width 11 height 11
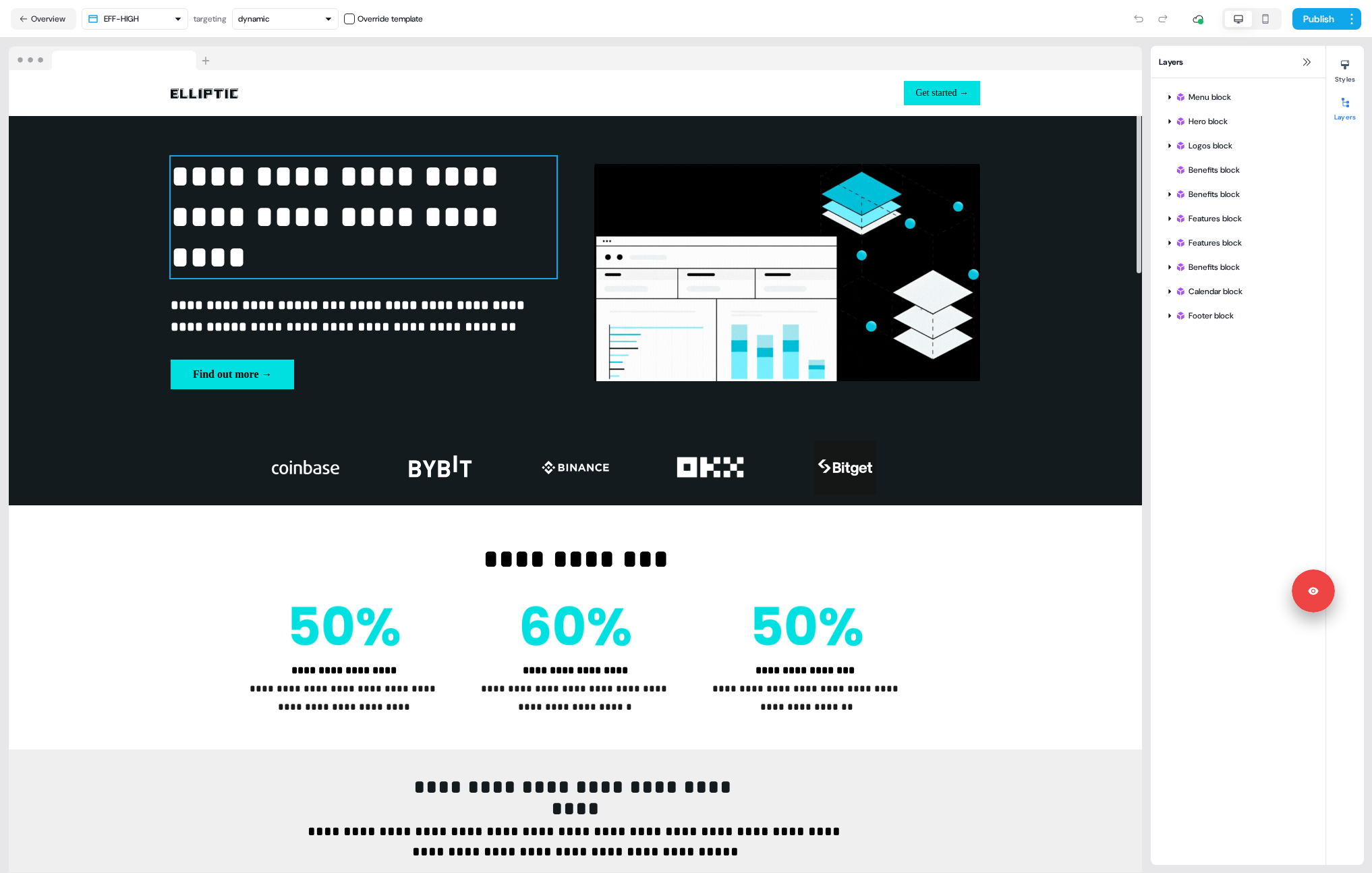
click at [220, 252] on p "**********" at bounding box center [363, 218] width 386 height 122
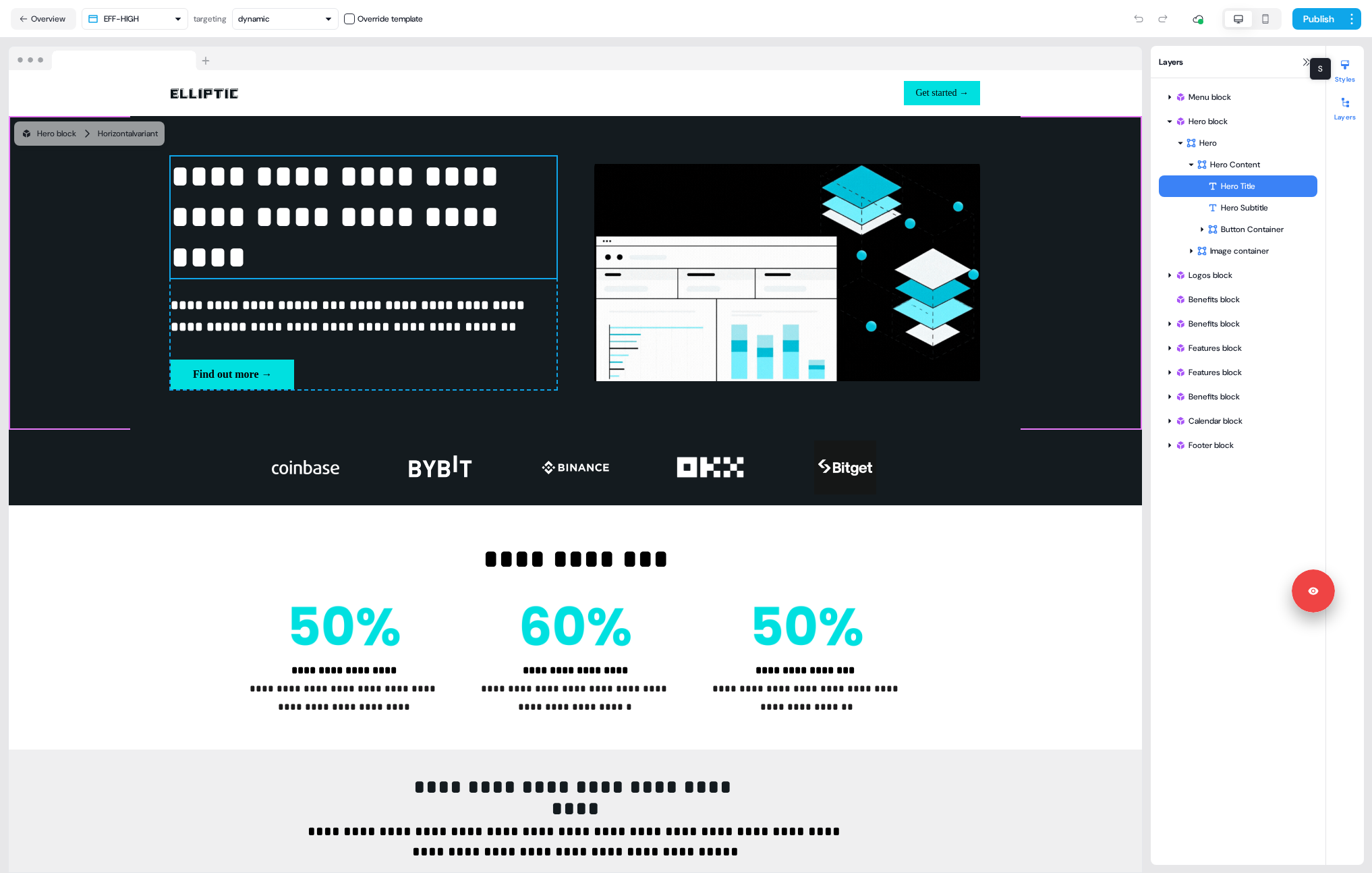
click at [1348, 74] on div at bounding box center [1345, 64] width 21 height 21
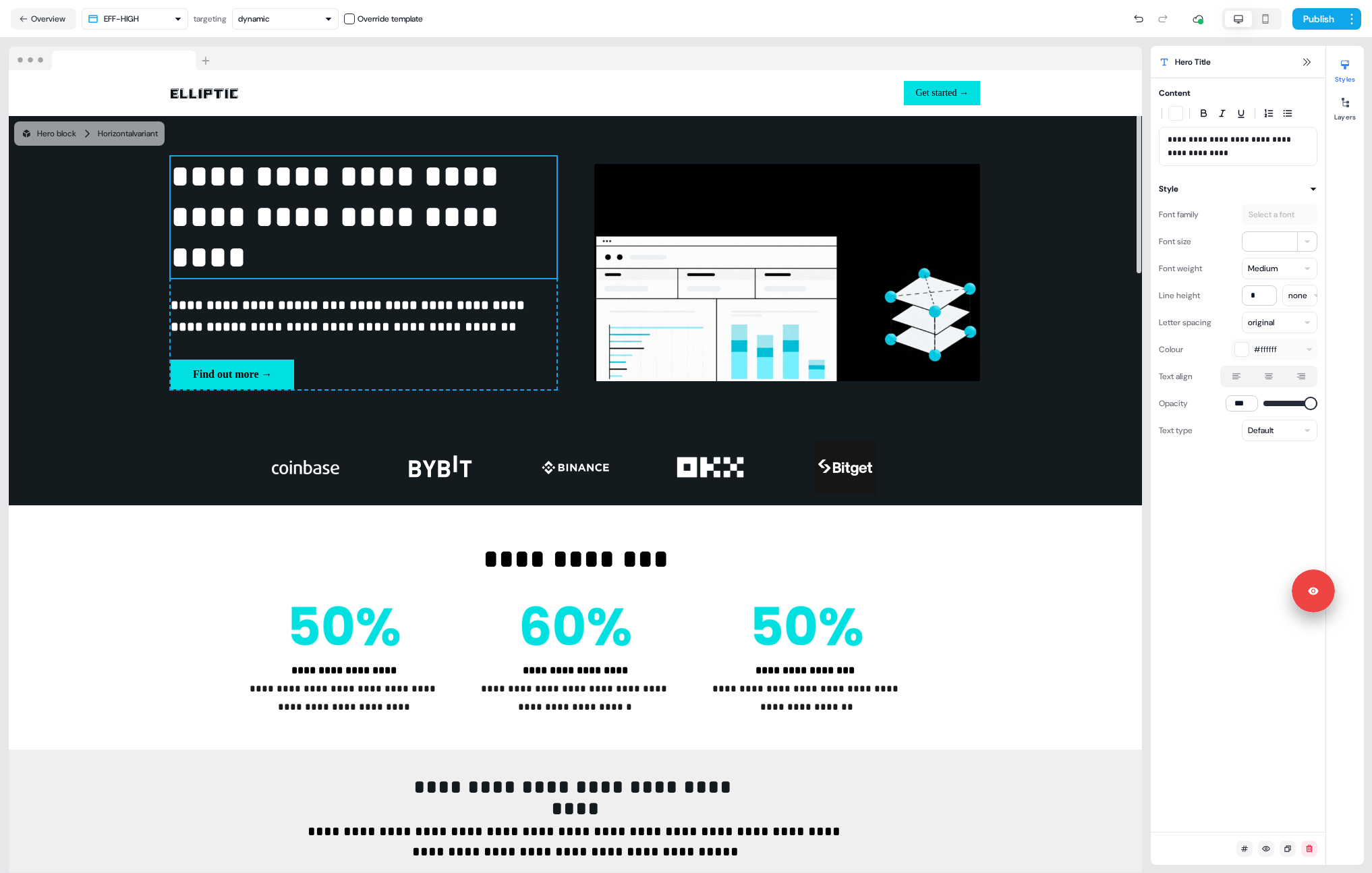
click at [260, 24] on div "dynamic" at bounding box center [254, 19] width 31 height 14
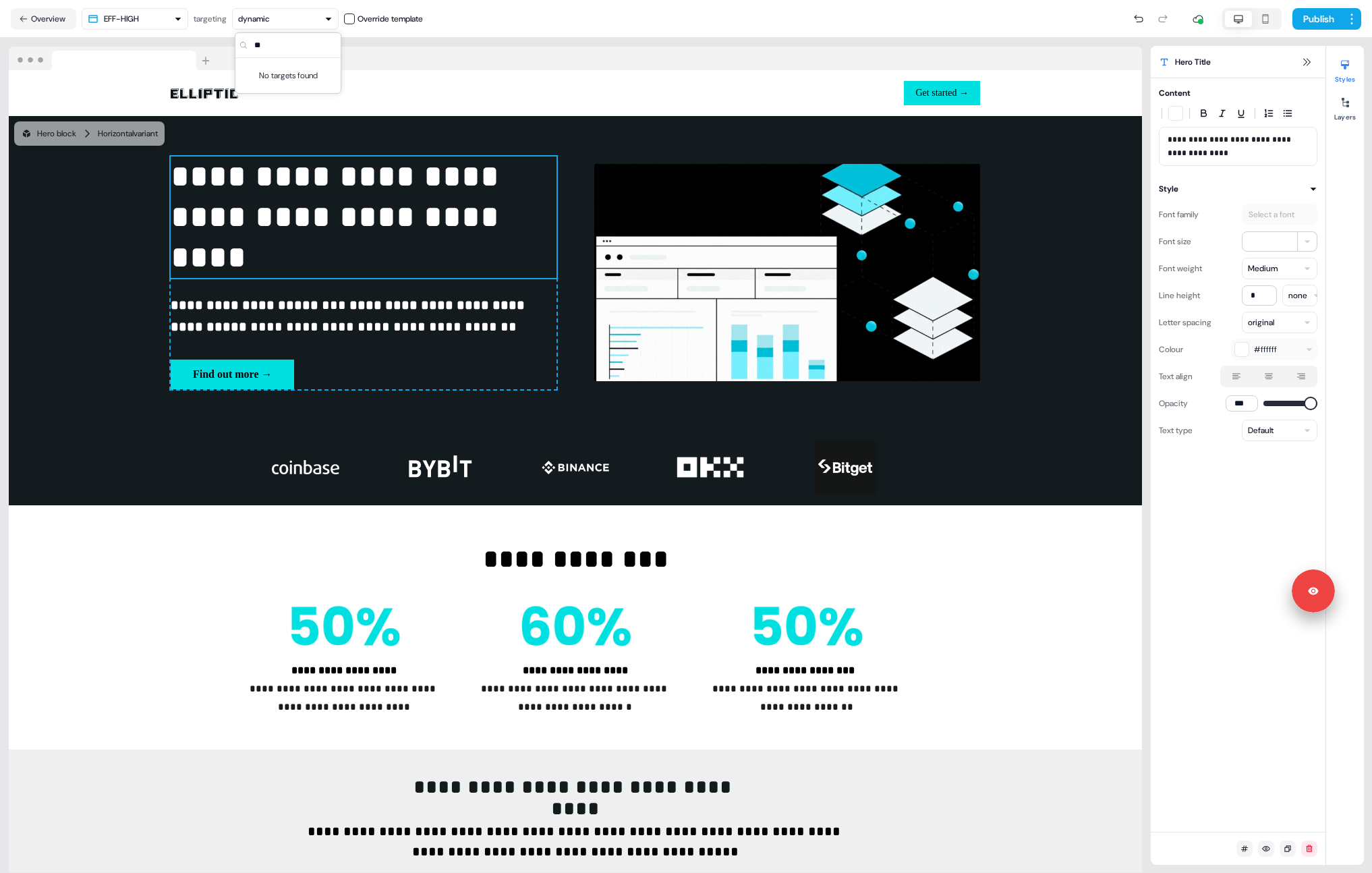
type input "*"
click at [57, 14] on button "Overview" at bounding box center [43, 19] width 65 height 21
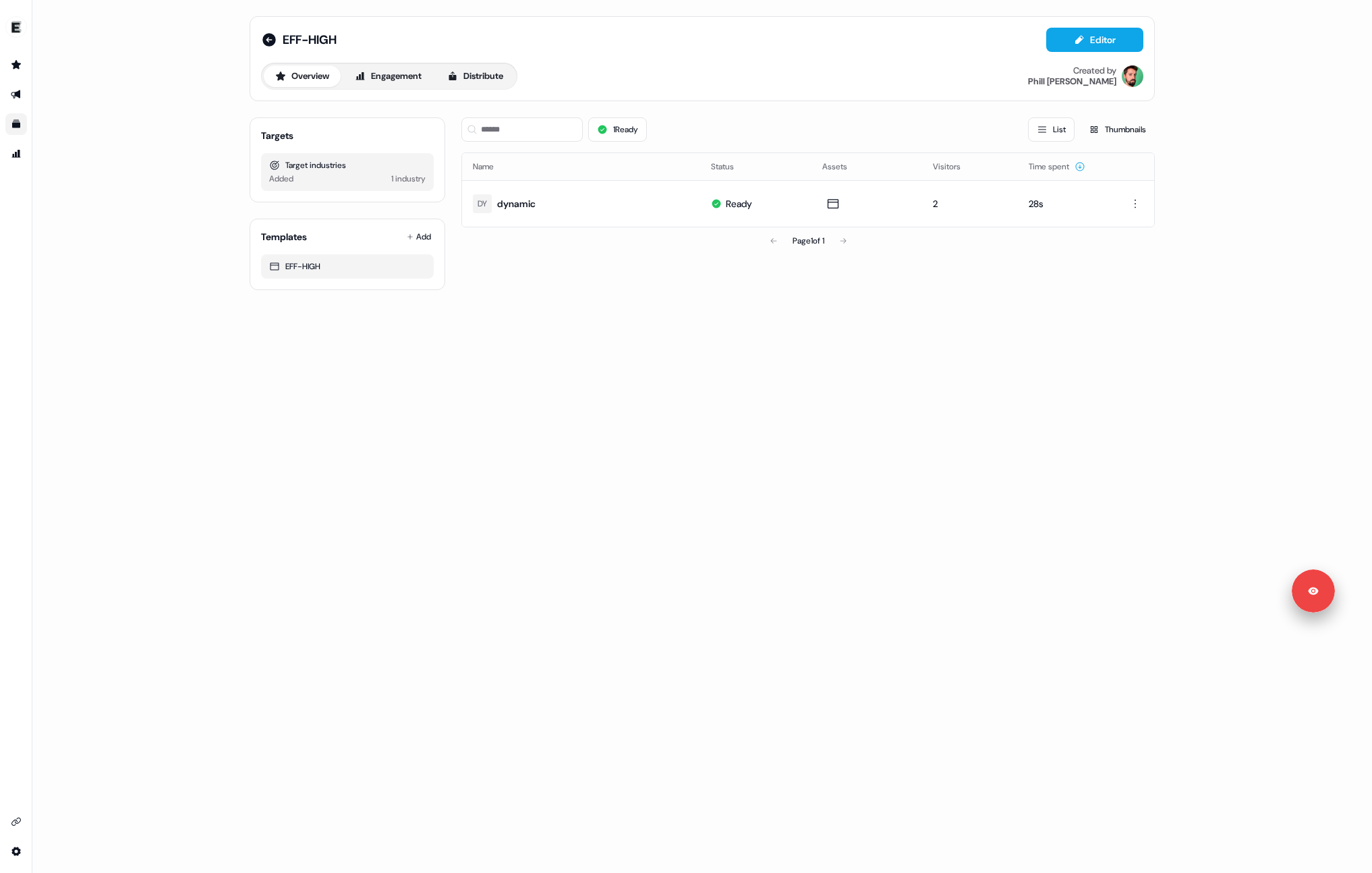
click at [14, 133] on link "Go to templates" at bounding box center [16, 124] width 21 height 21
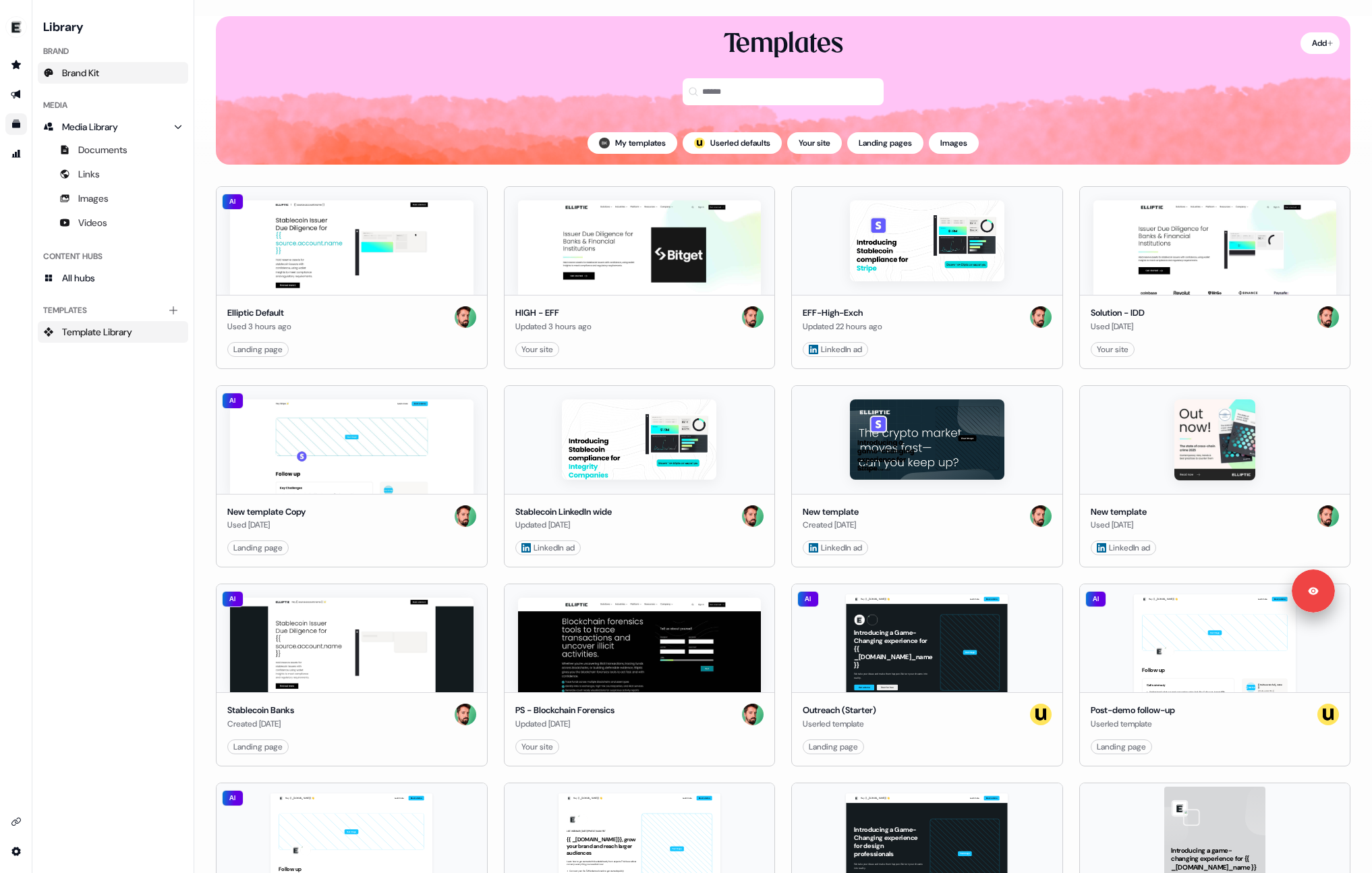
click at [82, 73] on span "Brand Kit" at bounding box center [81, 72] width 37 height 14
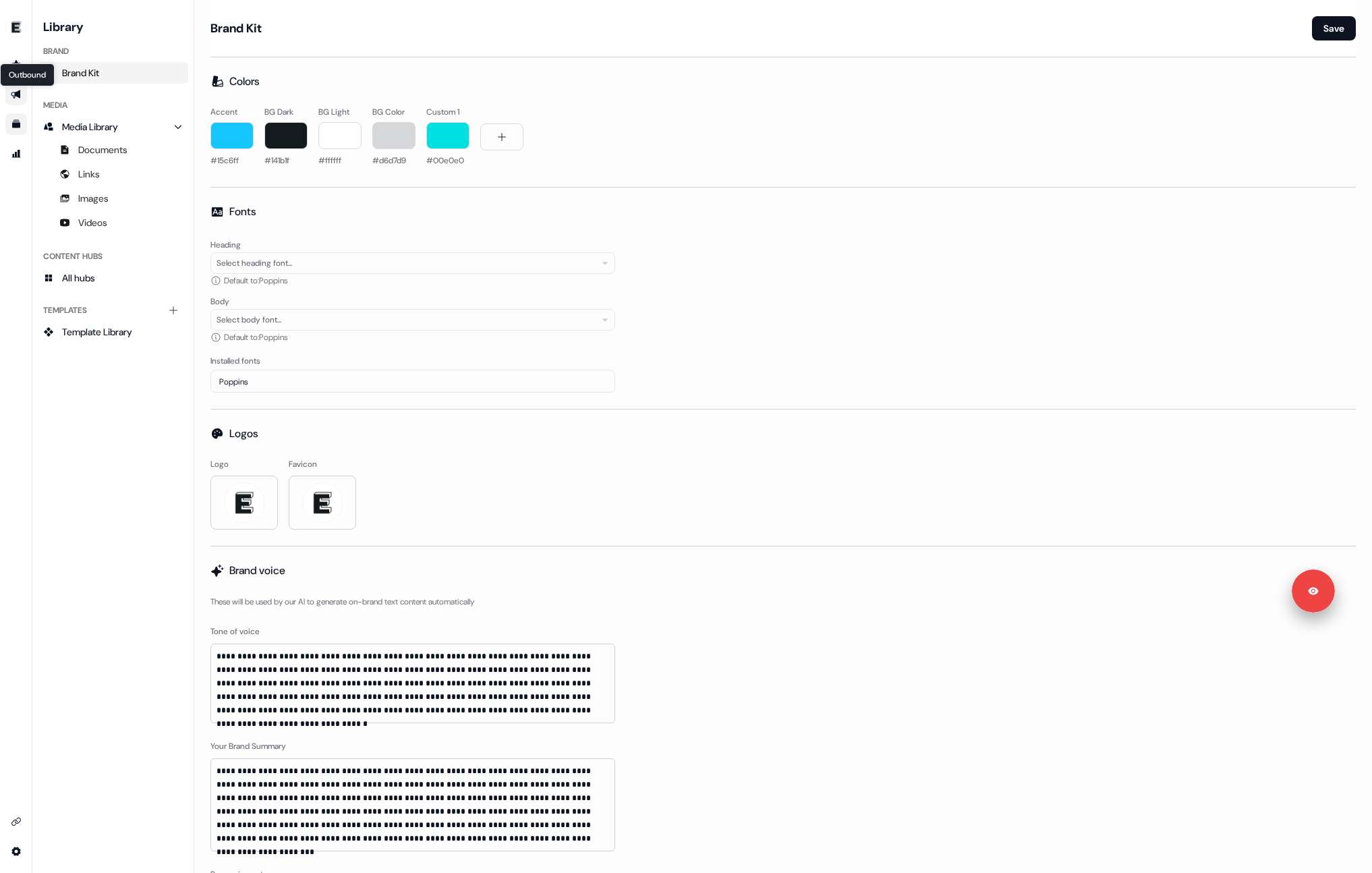
click at [15, 89] on icon "Go to outbound experience" at bounding box center [16, 94] width 11 height 11
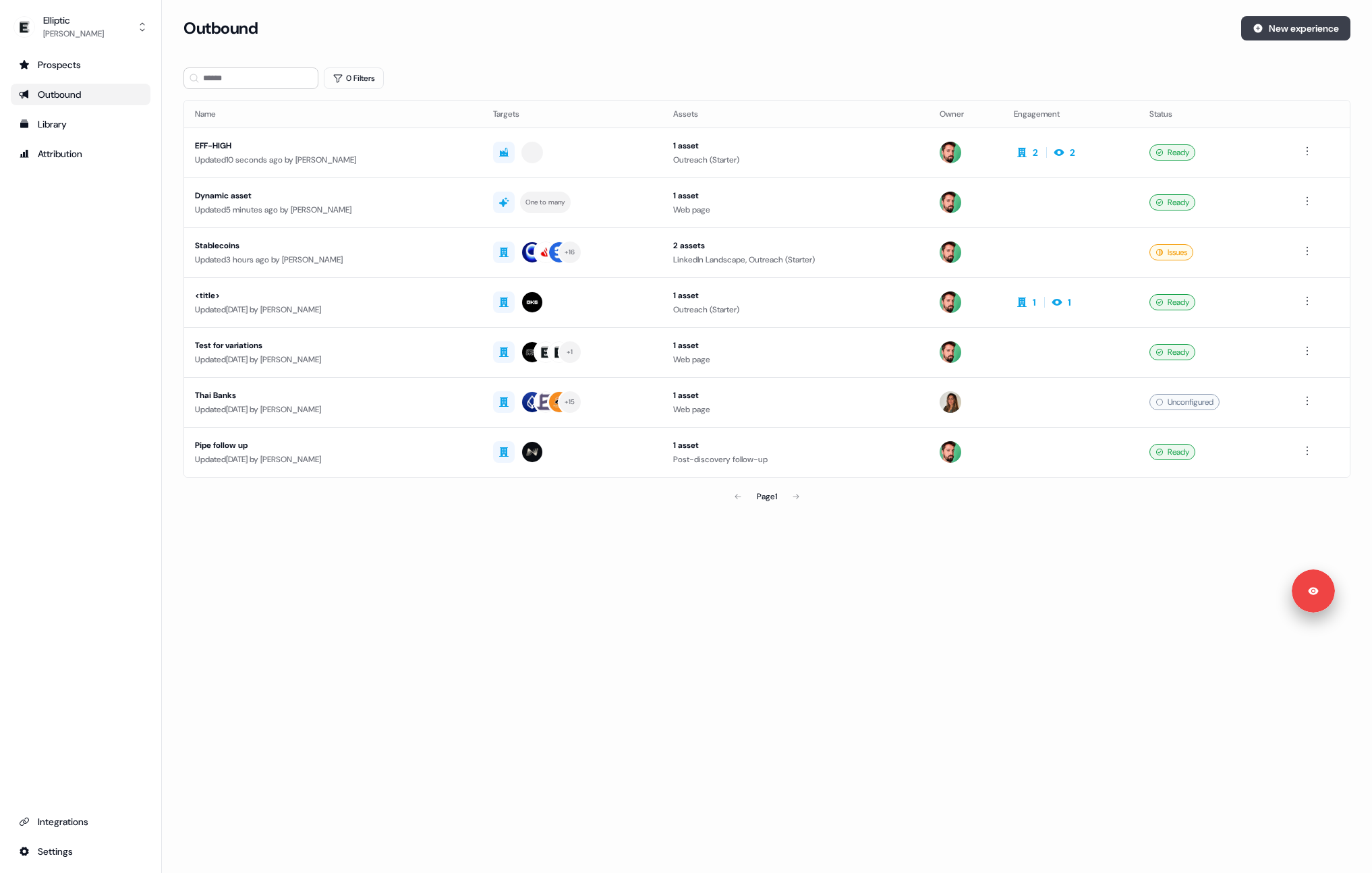
click at [1312, 38] on button "New experience" at bounding box center [1295, 29] width 109 height 24
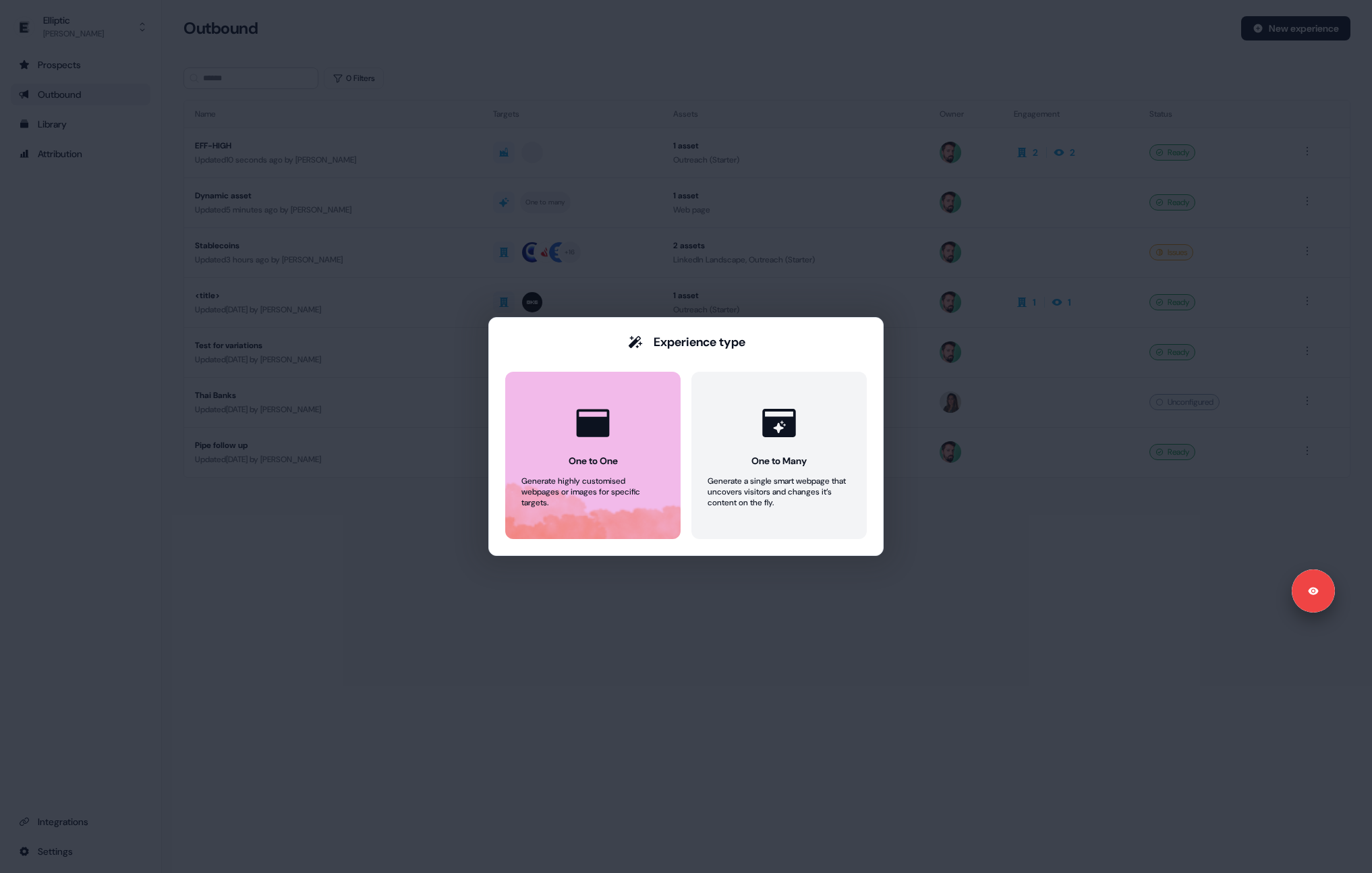
click at [574, 463] on div "One to One" at bounding box center [593, 461] width 49 height 14
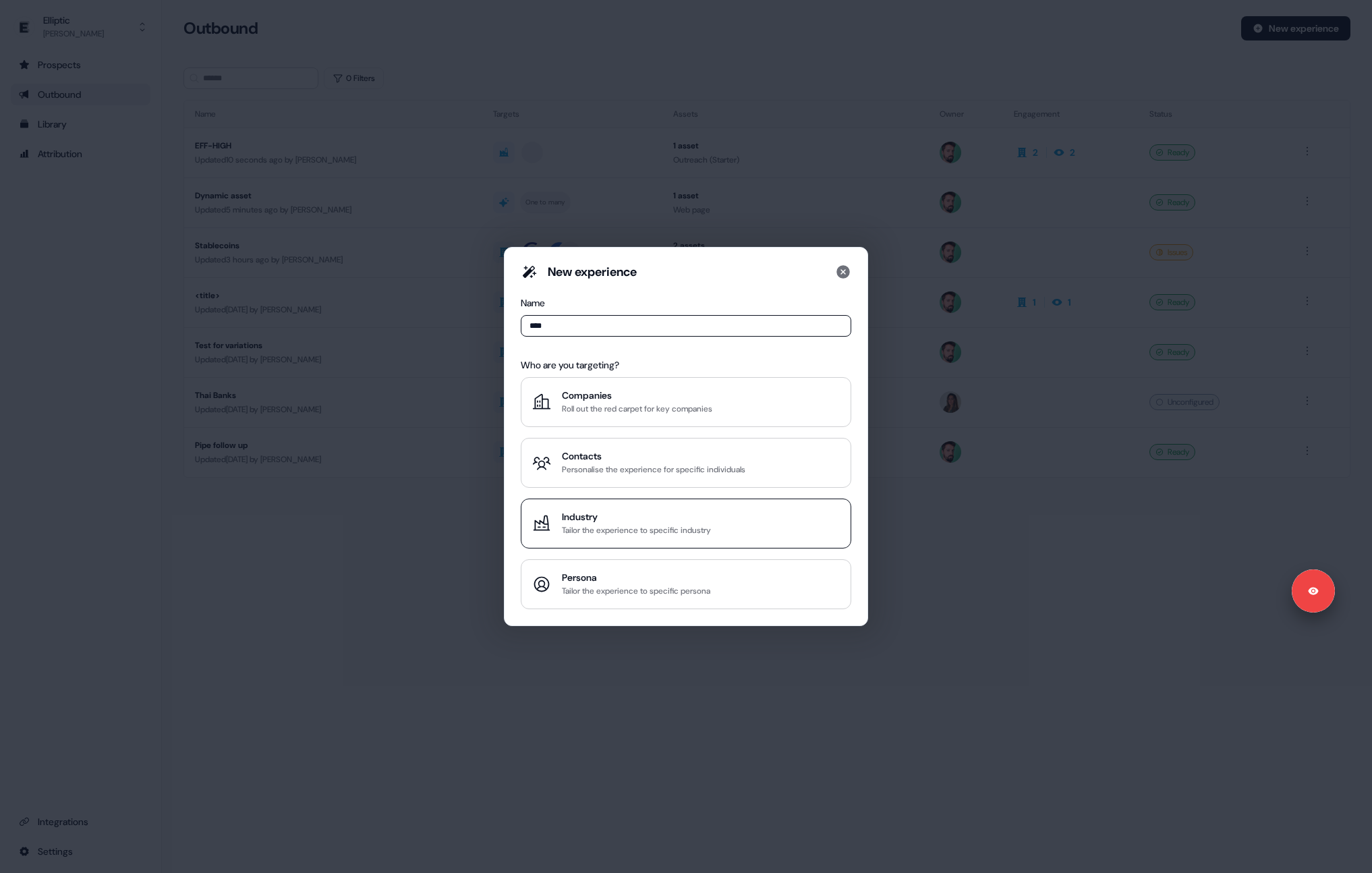
type input "****"
click at [611, 507] on button "Industry Tailor the experience to specific industry" at bounding box center [686, 524] width 330 height 50
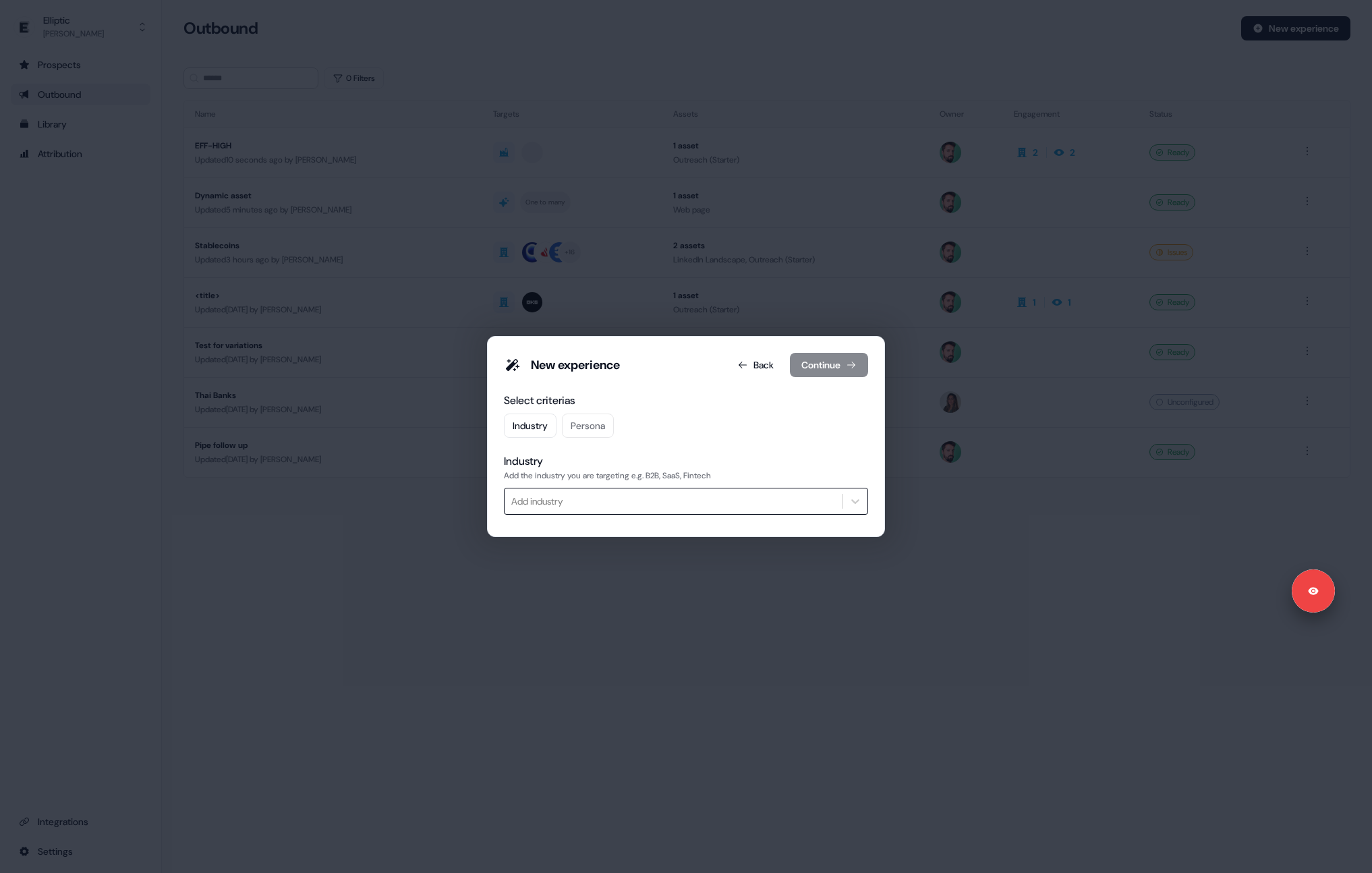
click at [566, 502] on div at bounding box center [674, 502] width 325 height 17
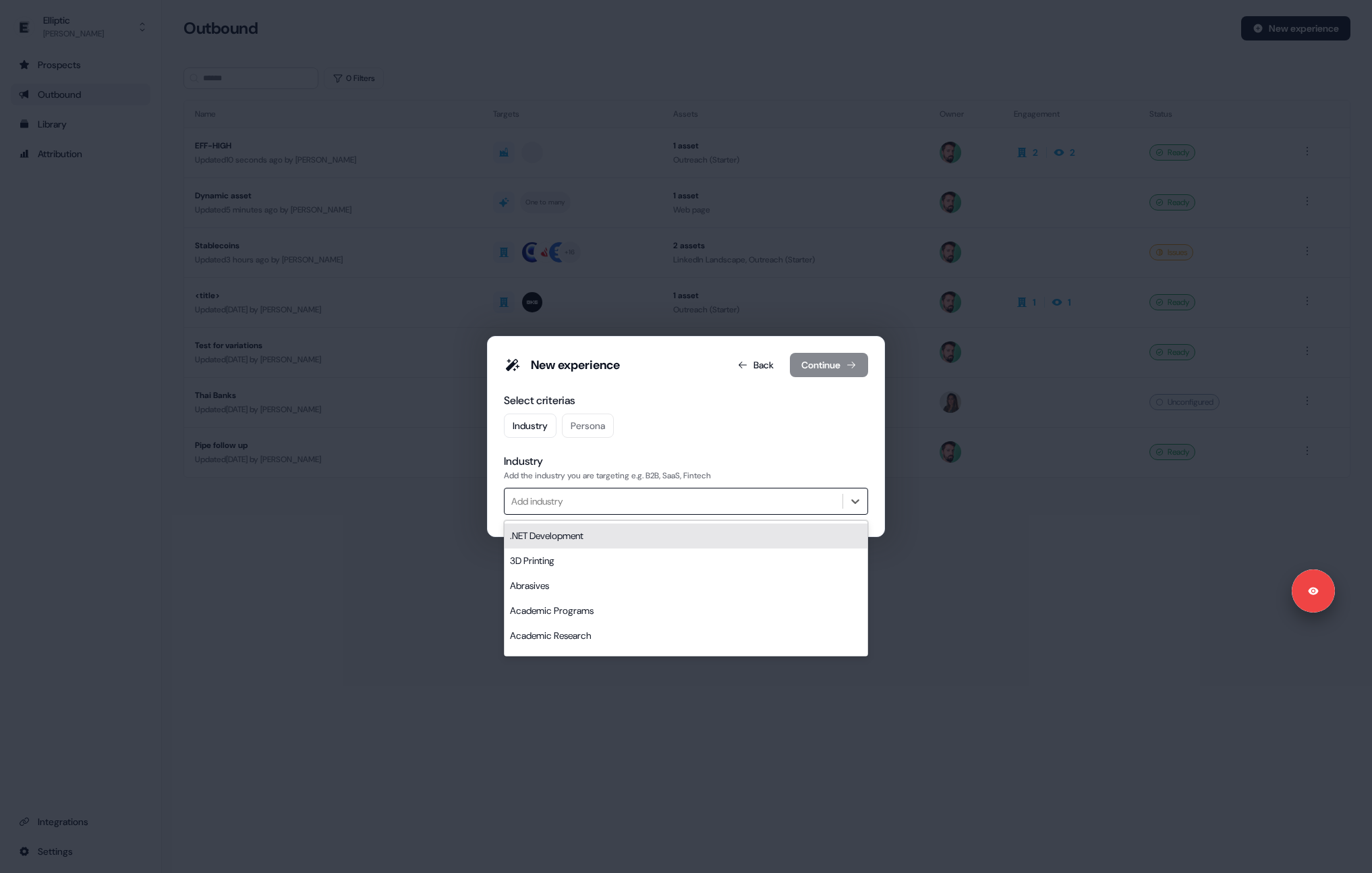
click at [670, 460] on div "Industry" at bounding box center [685, 462] width 364 height 15
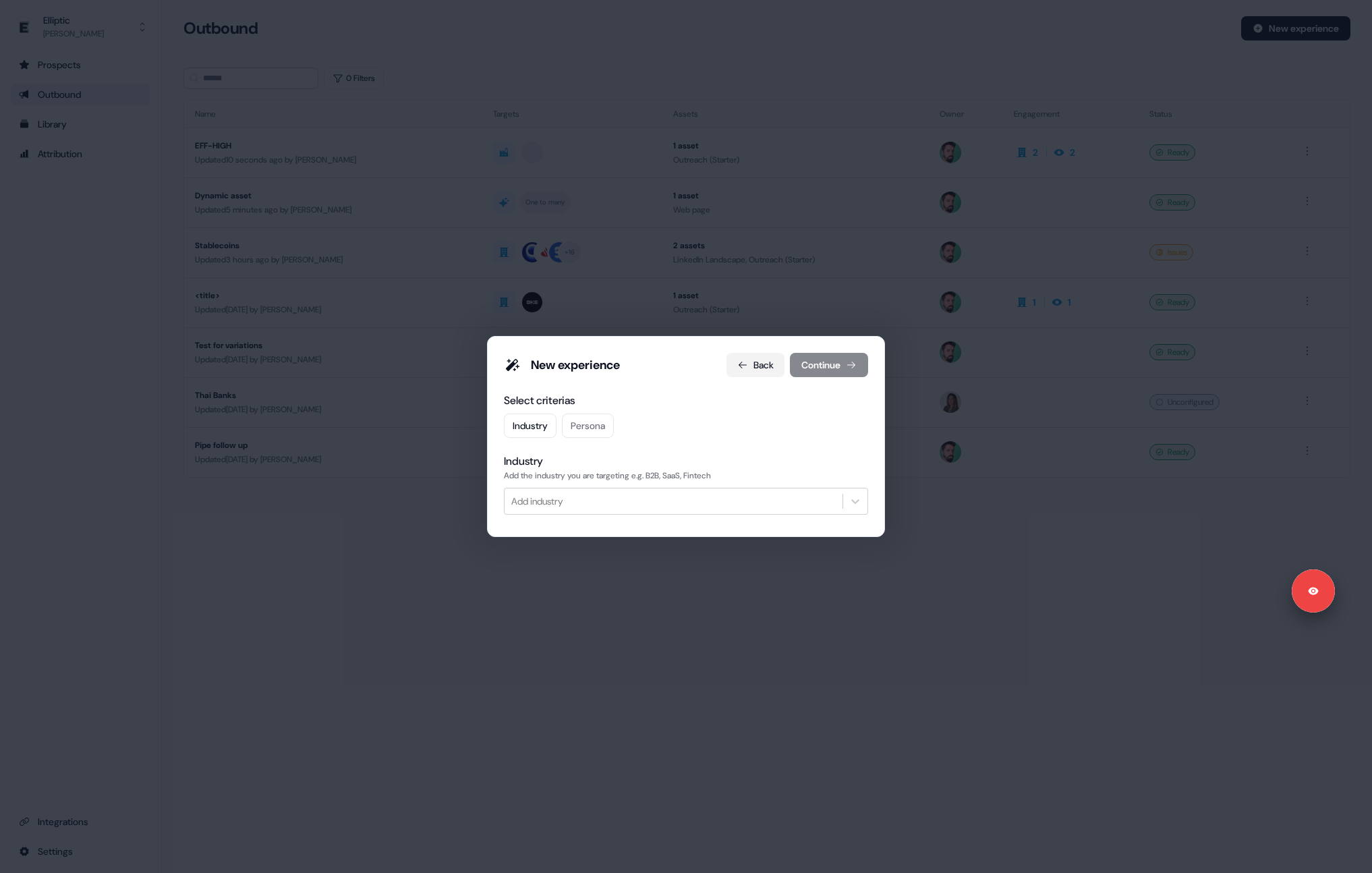
click at [774, 369] on button "Back" at bounding box center [755, 365] width 58 height 24
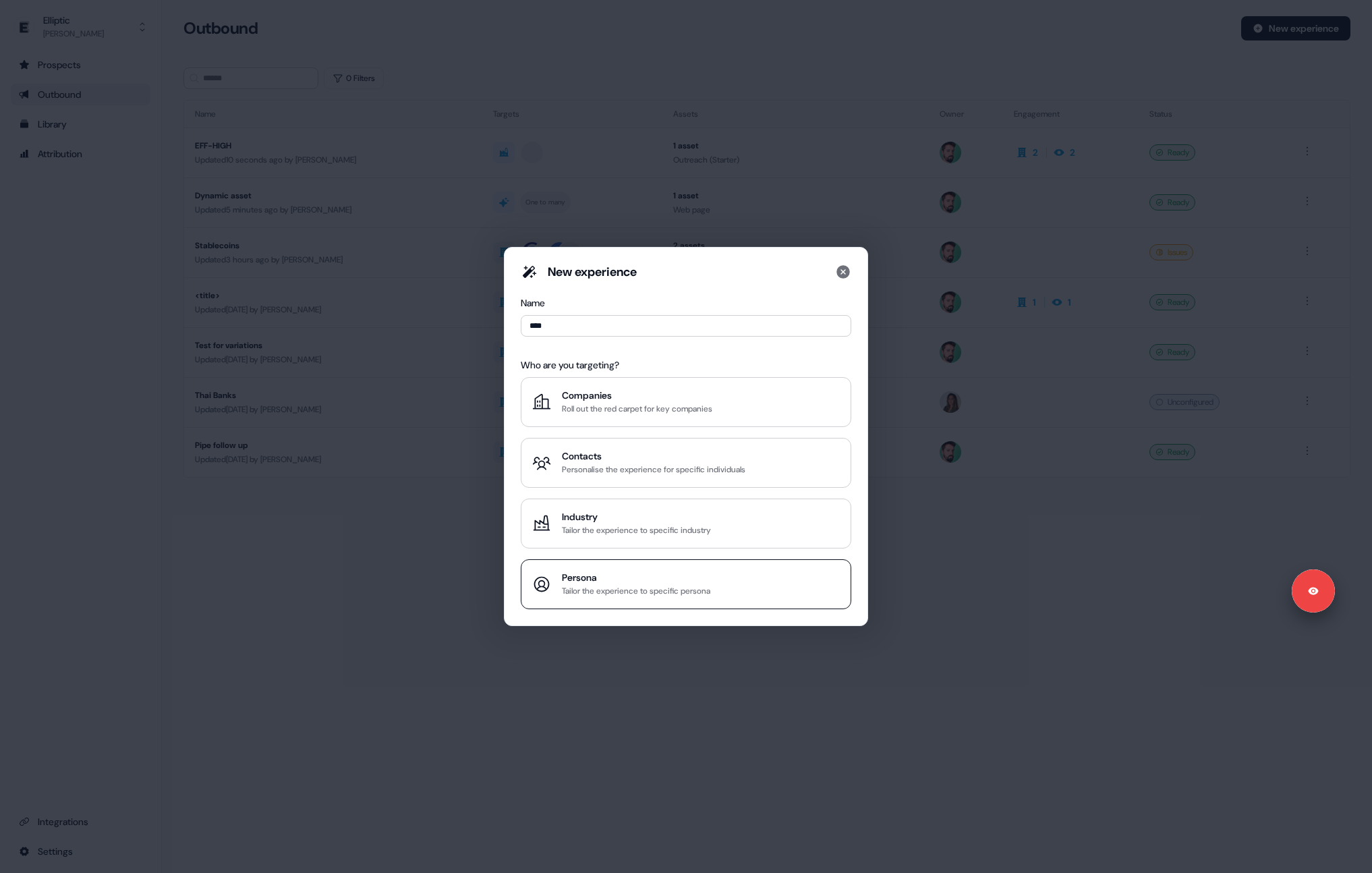
click at [619, 569] on button "Persona Tailor the experience to specific persona" at bounding box center [686, 585] width 330 height 50
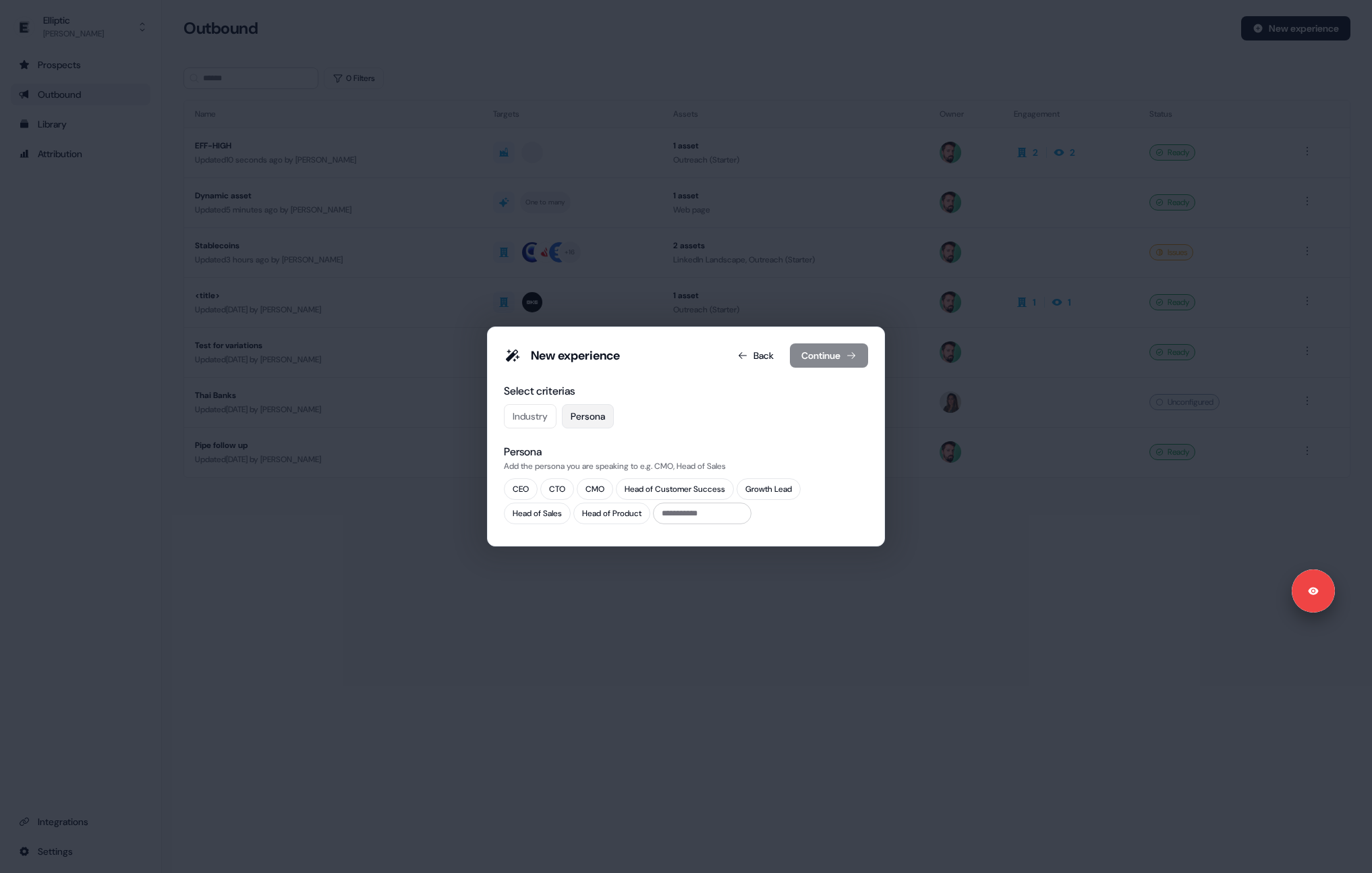
click at [579, 417] on button "Persona" at bounding box center [587, 416] width 52 height 24
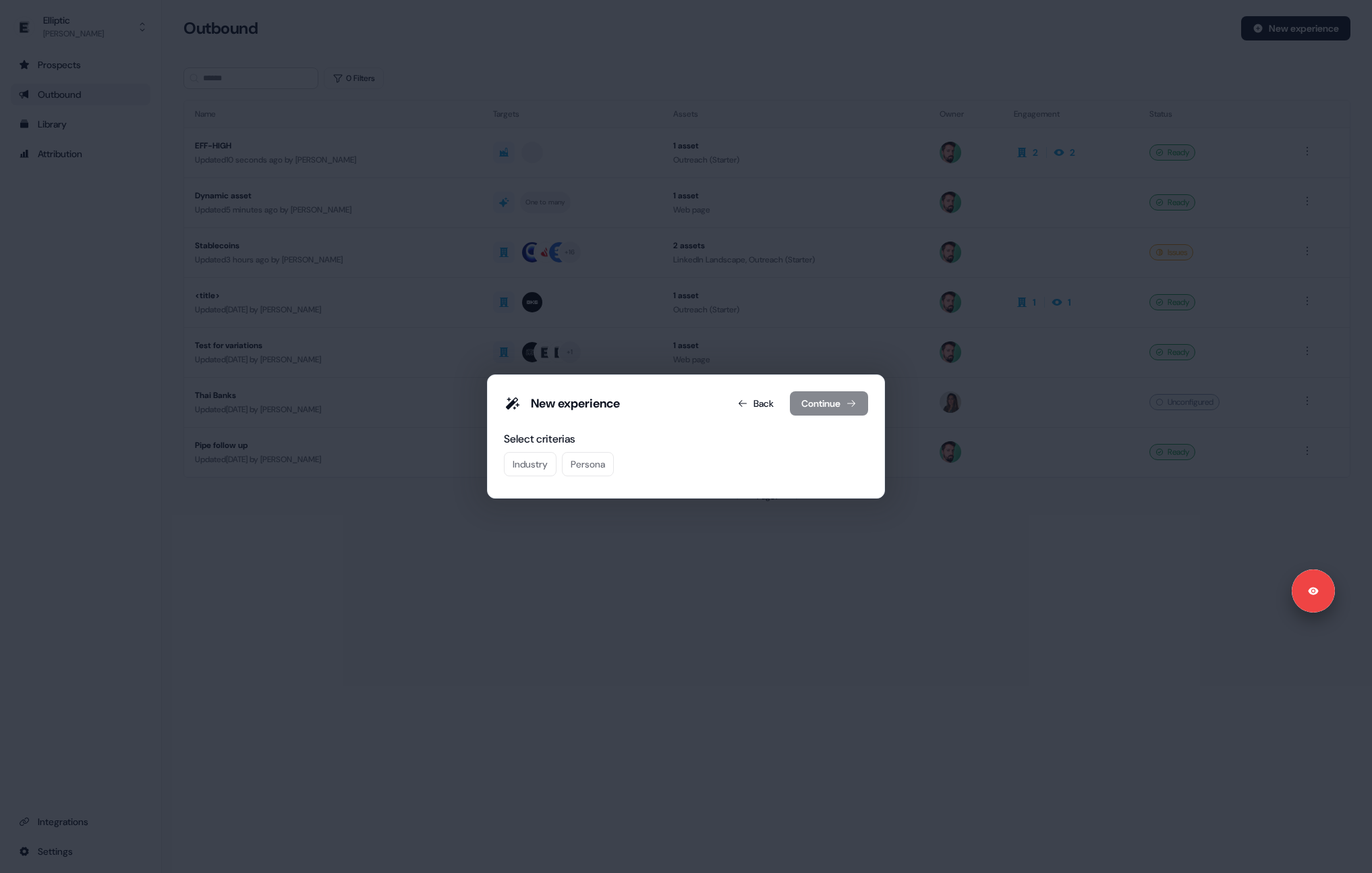
click at [537, 477] on div "Select criterias Industry Persona" at bounding box center [685, 457] width 364 height 50
click at [531, 470] on button "Industry" at bounding box center [530, 464] width 53 height 24
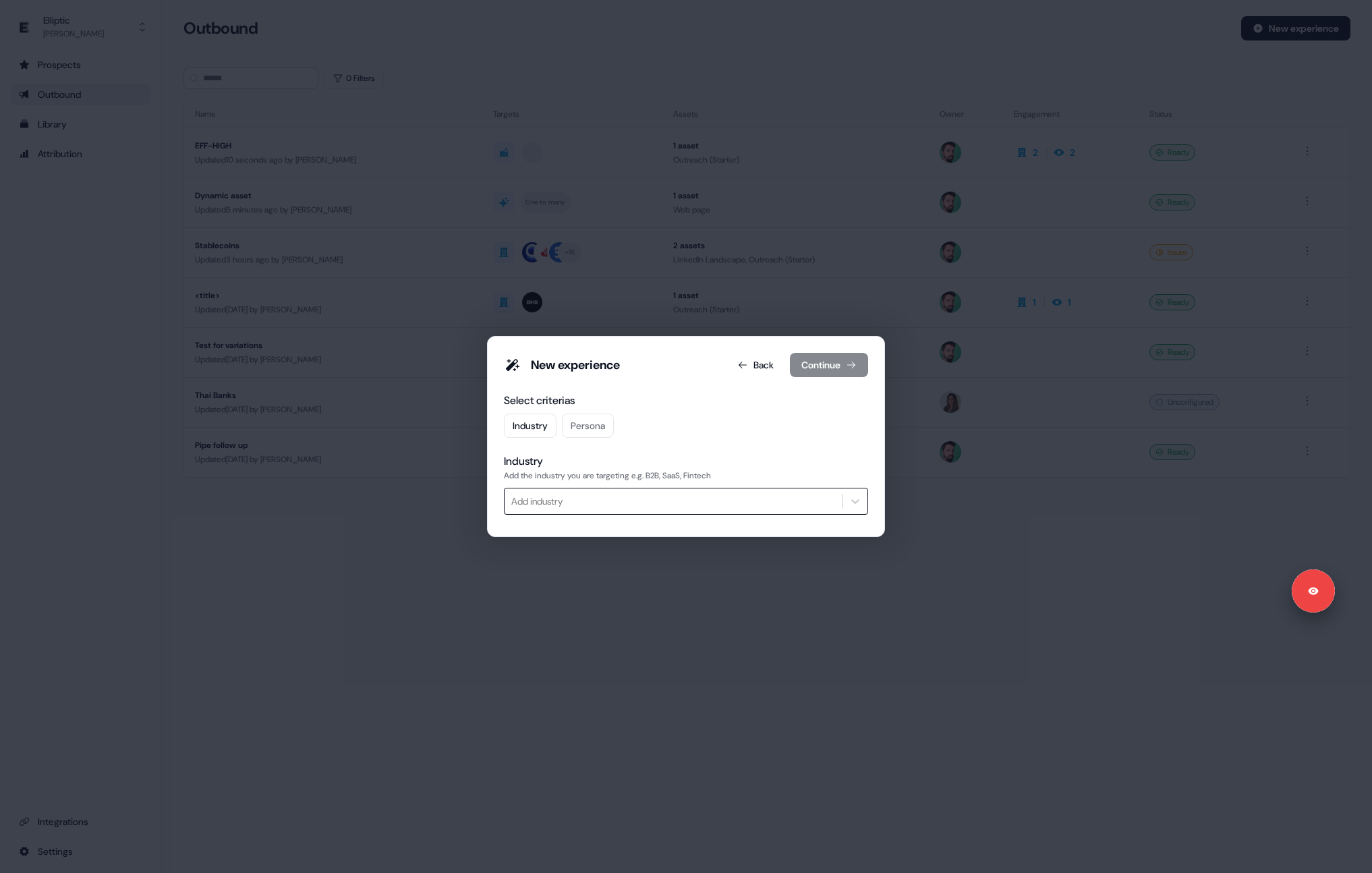
click at [573, 497] on div at bounding box center [674, 502] width 325 height 17
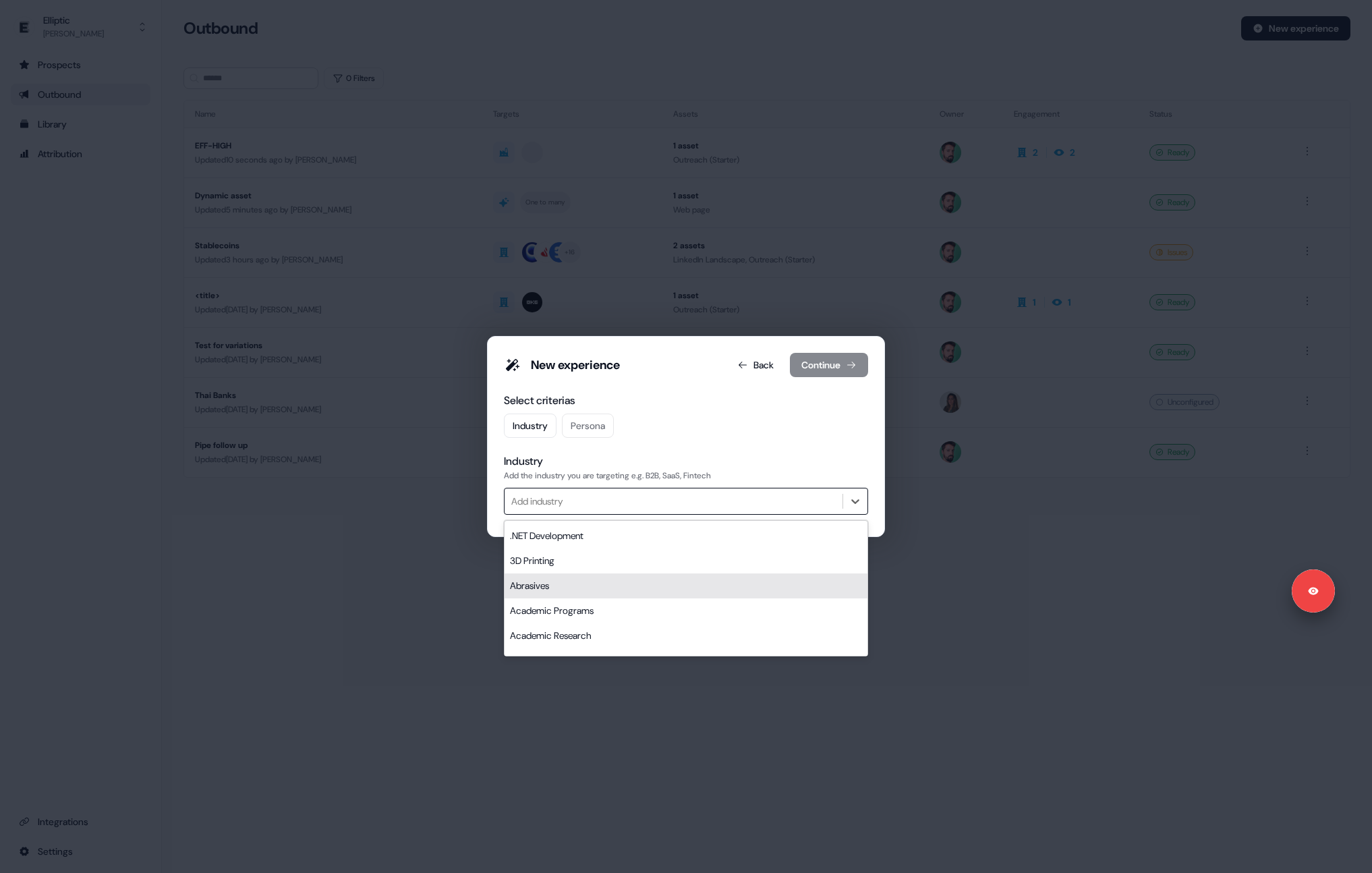
click at [572, 585] on div "Abrasives" at bounding box center [685, 585] width 363 height 25
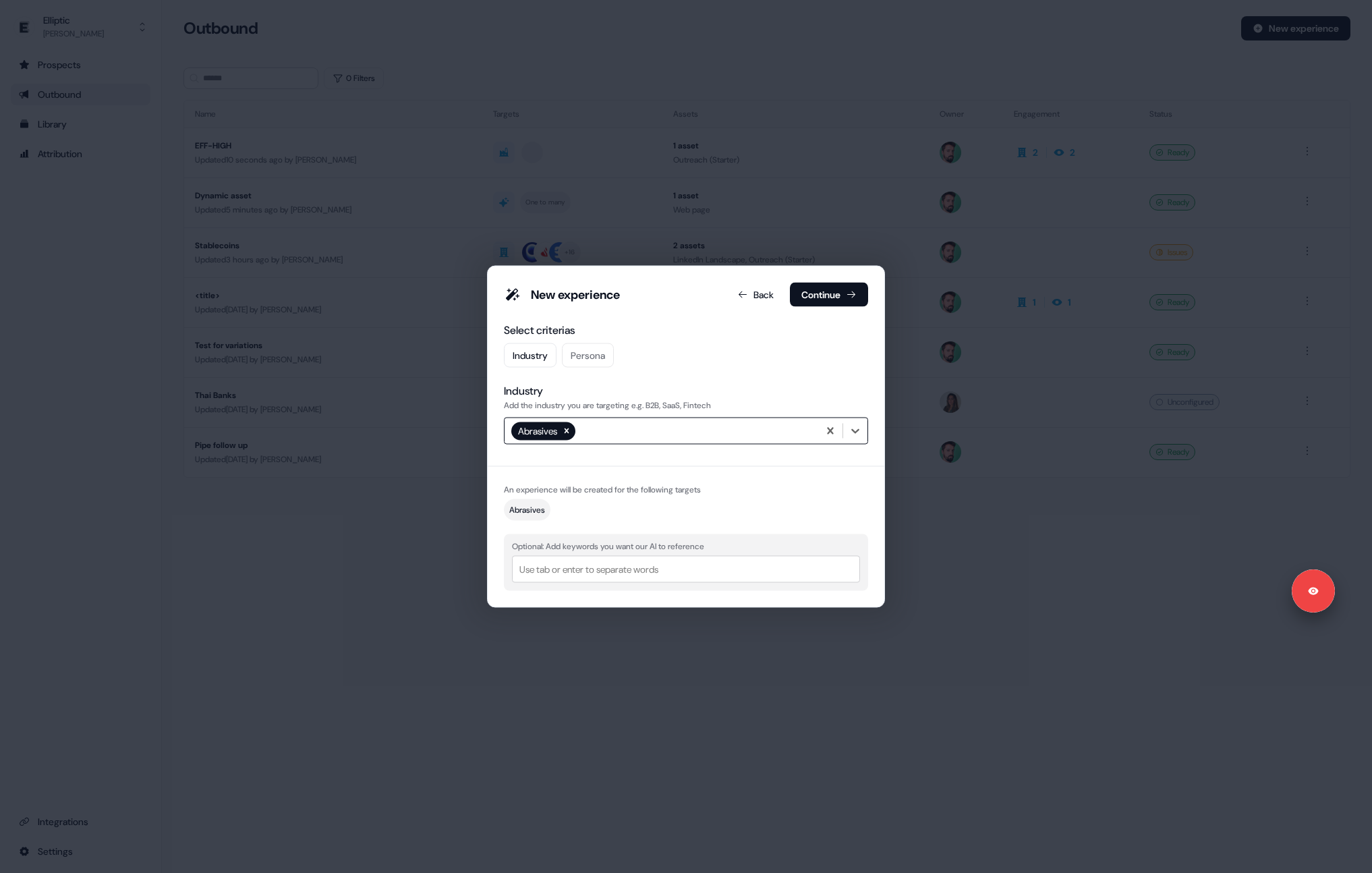
click at [568, 431] on icon "Remove Abrasives" at bounding box center [566, 431] width 9 height 9
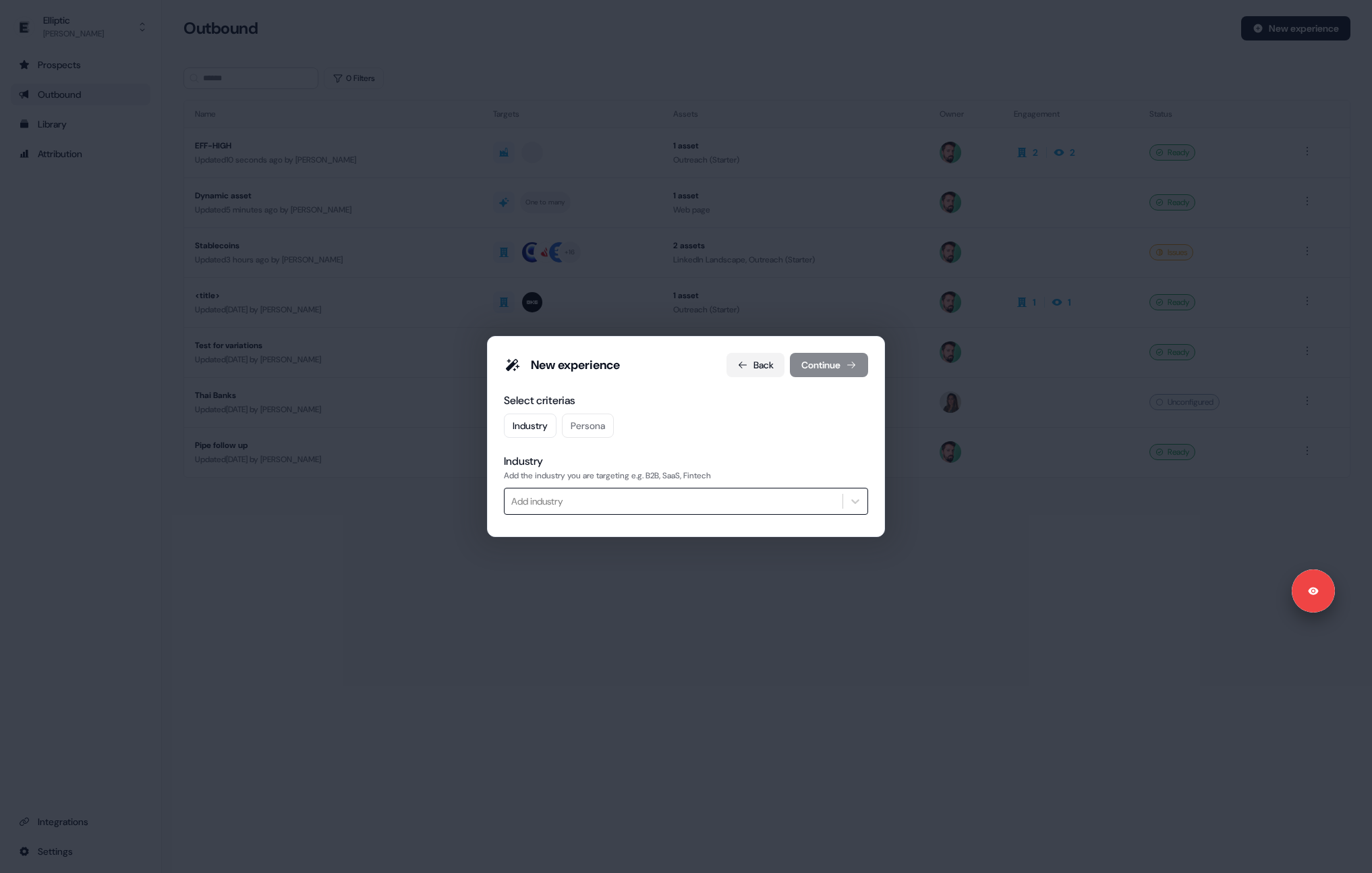
click at [758, 369] on button "Back" at bounding box center [755, 365] width 58 height 24
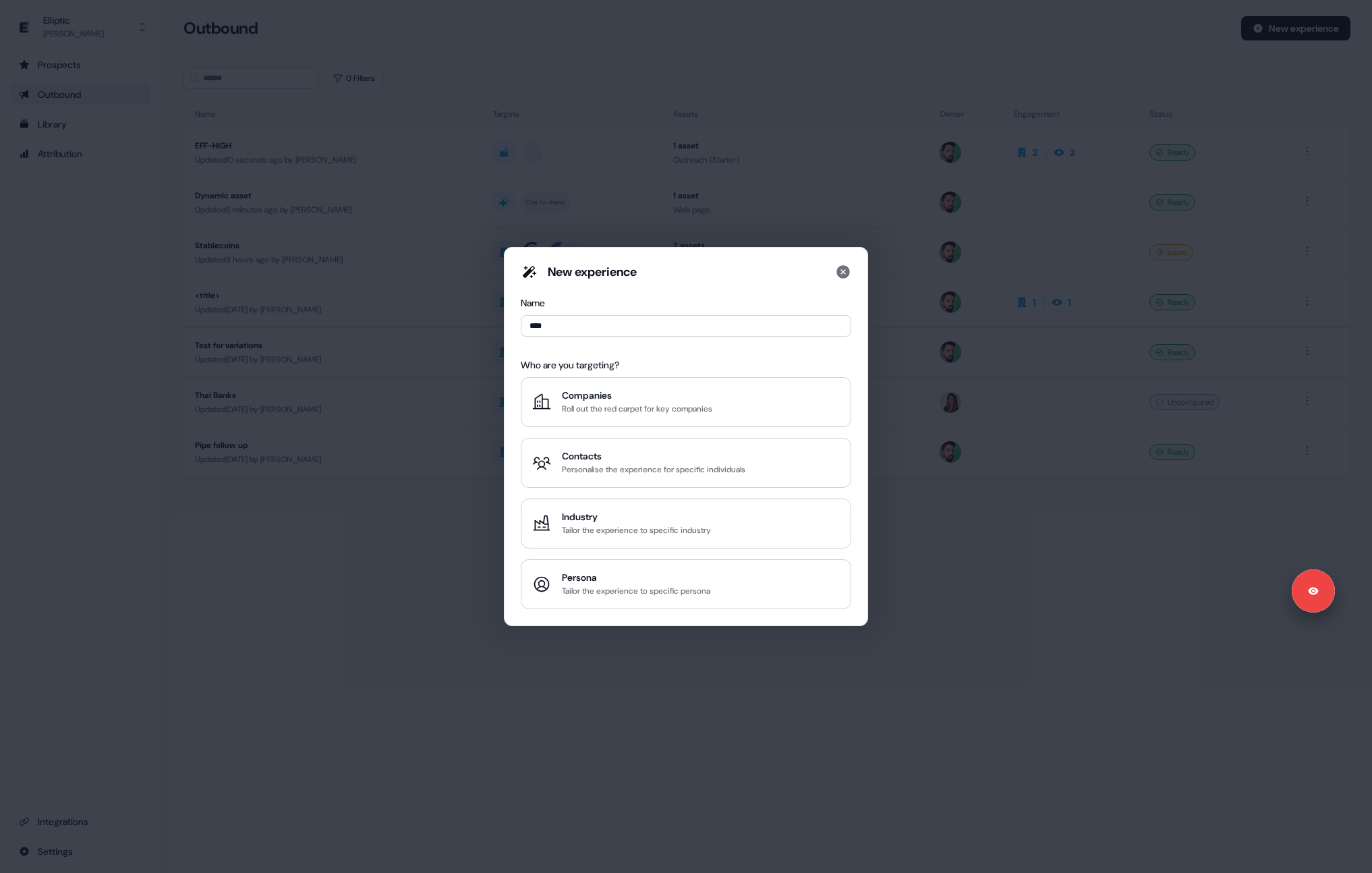
click at [851, 281] on div "New experience" at bounding box center [686, 275] width 330 height 21
click at [845, 279] on icon at bounding box center [843, 272] width 16 height 16
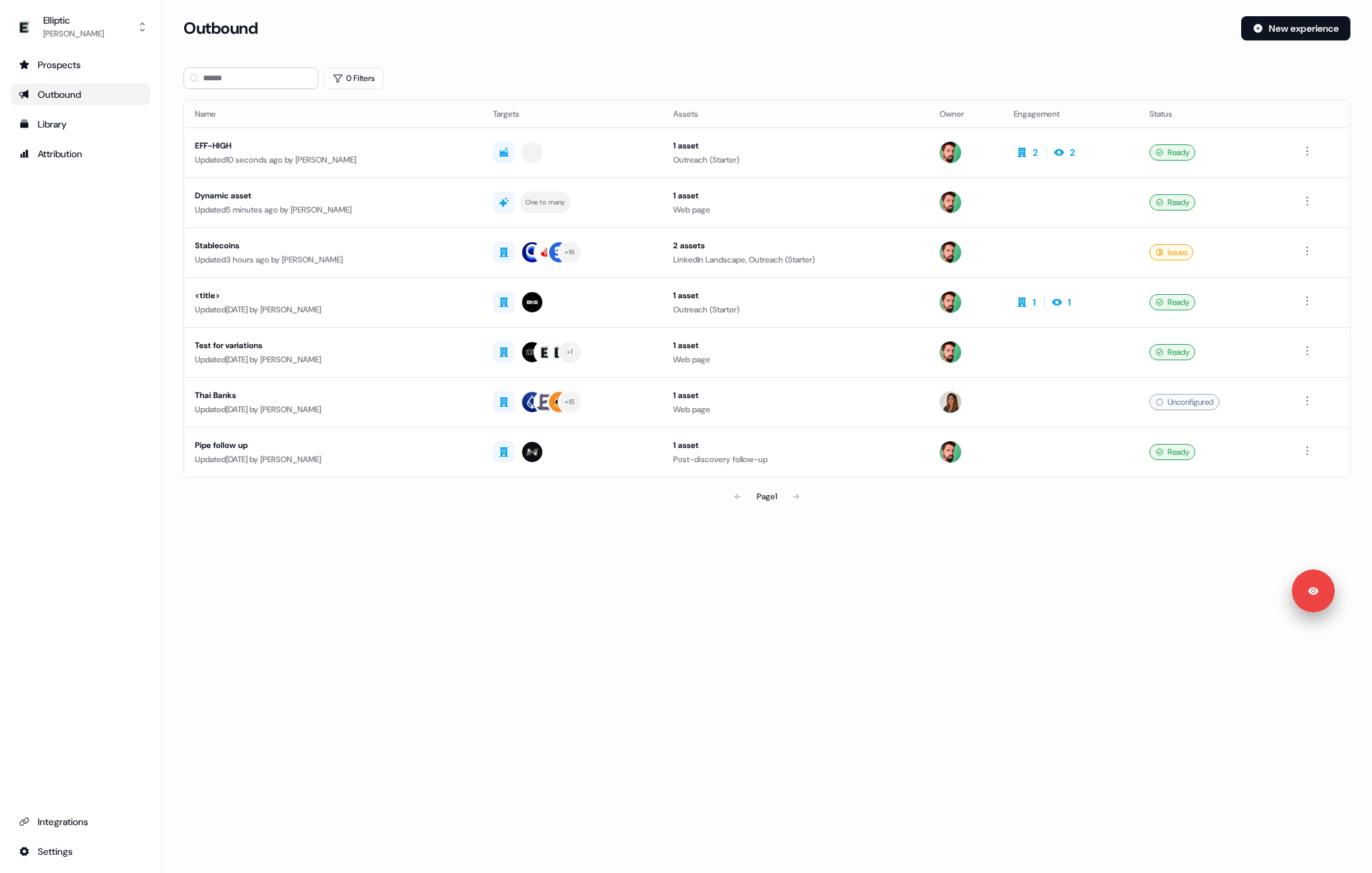
click at [785, 588] on div "Loading... Outbound New experience 0 Filters Name Targets Assets Owner Engageme…" at bounding box center [767, 436] width 1210 height 873
click at [85, 100] on div "Outbound" at bounding box center [80, 94] width 124 height 14
click at [74, 28] on div "[PERSON_NAME]" at bounding box center [73, 34] width 61 height 14
click at [67, 104] on div "Logout" at bounding box center [80, 112] width 128 height 24
